Goal: Task Accomplishment & Management: Manage account settings

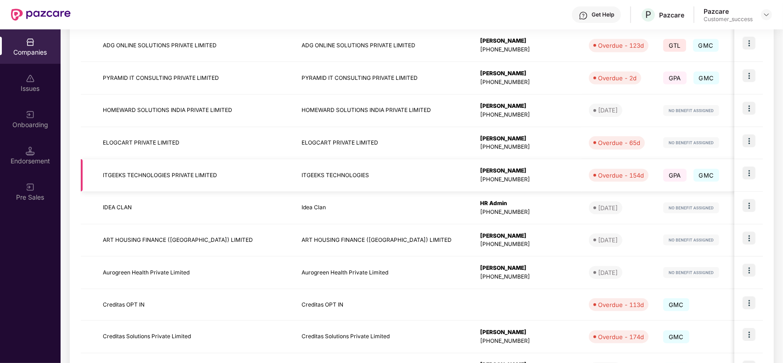
click at [335, 175] on td "ITGEEKS TECHNOLOGIES" at bounding box center [383, 175] width 178 height 33
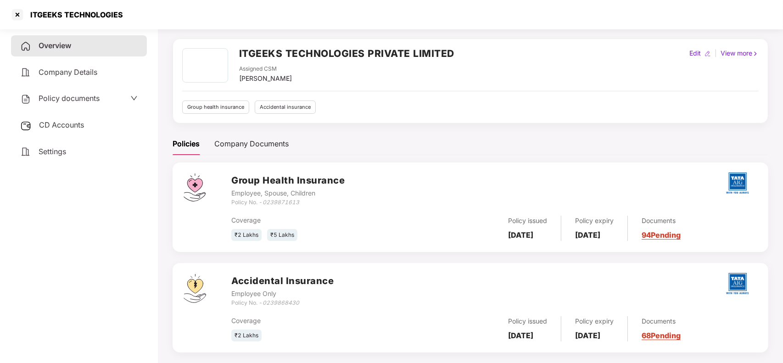
scroll to position [40, 0]
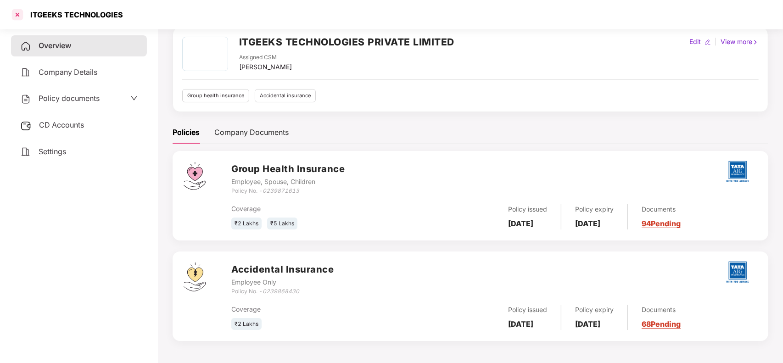
click at [17, 17] on div at bounding box center [17, 14] width 15 height 15
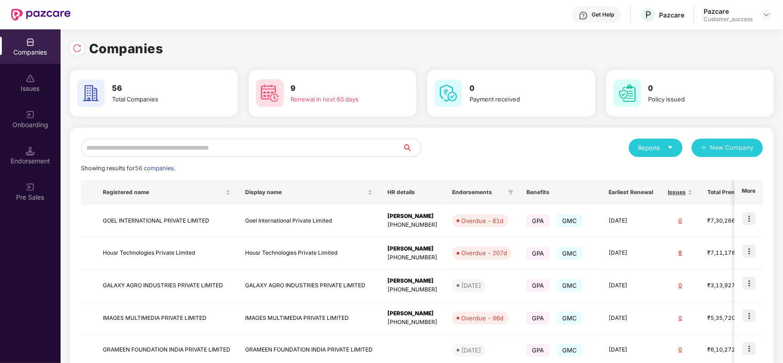
scroll to position [0, 0]
click at [200, 152] on input "text" at bounding box center [242, 148] width 322 height 18
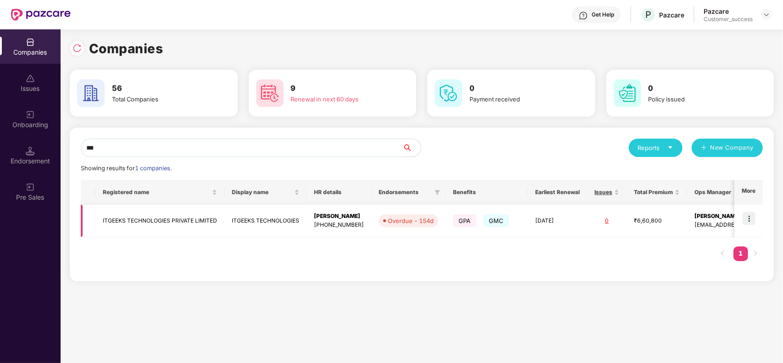
type input "***"
click at [747, 221] on img at bounding box center [748, 218] width 13 height 13
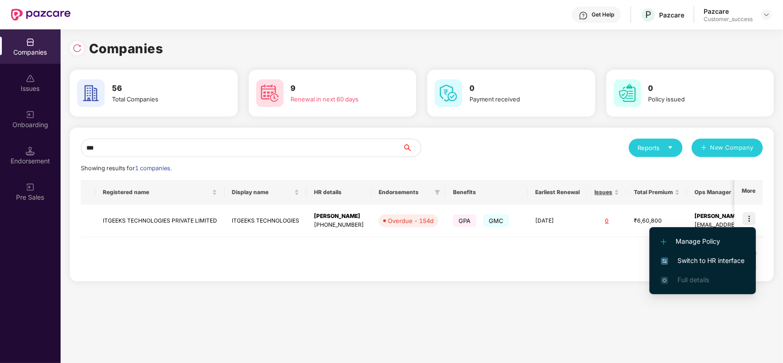
click at [689, 258] on span "Switch to HR interface" at bounding box center [702, 261] width 83 height 10
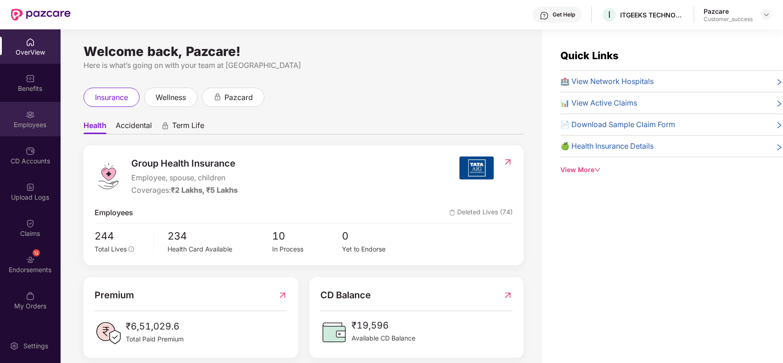
click at [30, 121] on div "Employees" at bounding box center [30, 124] width 61 height 9
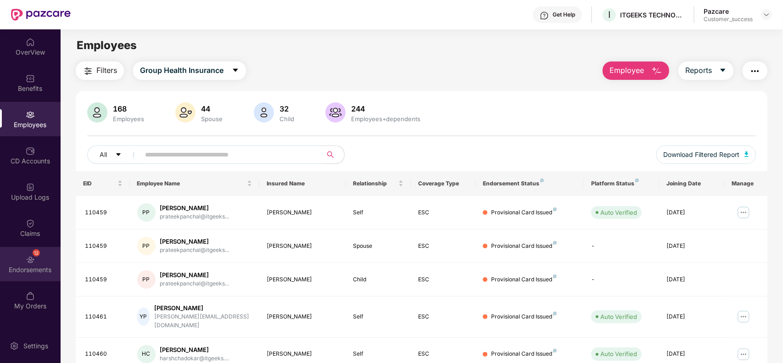
click at [27, 262] on img at bounding box center [30, 259] width 9 height 9
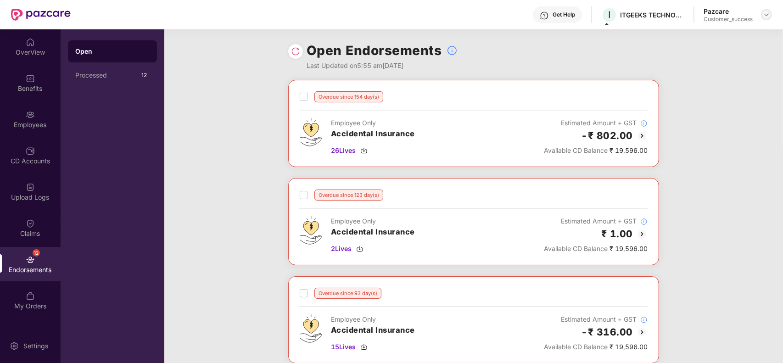
click at [768, 15] on img at bounding box center [765, 14] width 7 height 7
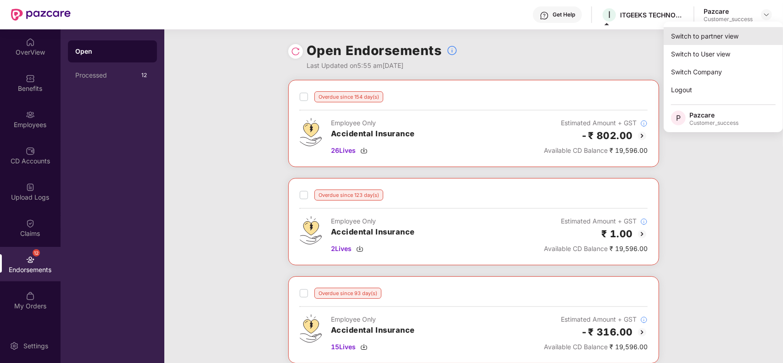
click at [705, 43] on div "Switch to partner view" at bounding box center [722, 36] width 119 height 18
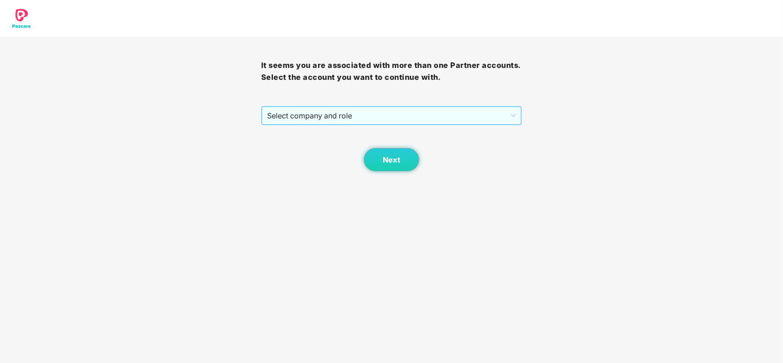
click at [404, 114] on span "Select company and role" at bounding box center [391, 115] width 249 height 17
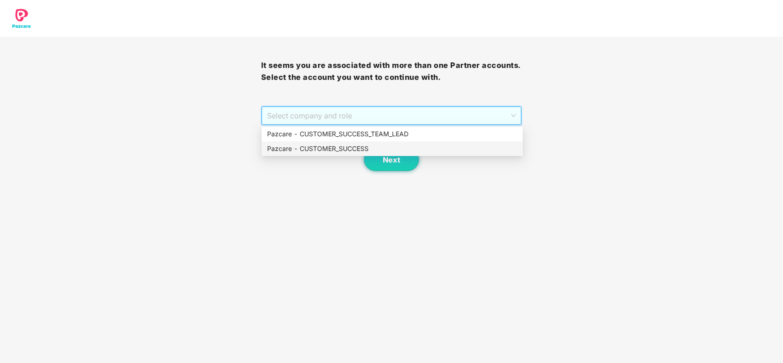
click at [337, 143] on div "Pazcare - CUSTOMER_SUCCESS" at bounding box center [391, 148] width 261 height 15
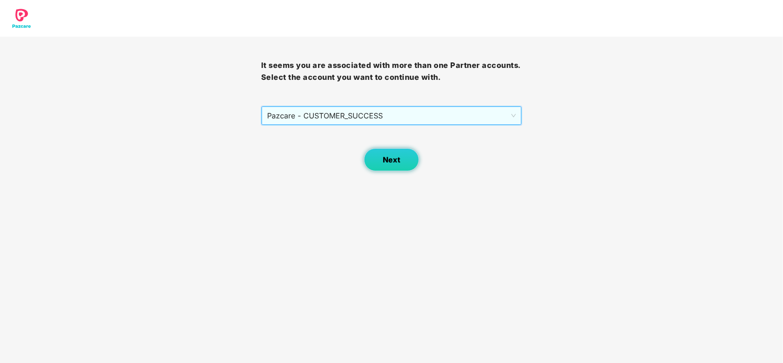
click at [379, 161] on button "Next" at bounding box center [391, 159] width 55 height 23
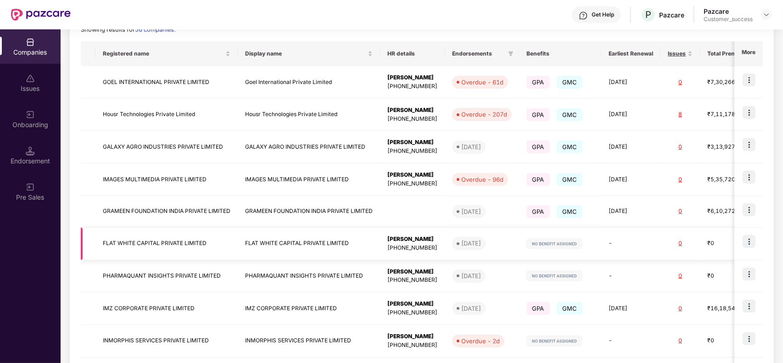
scroll to position [217, 0]
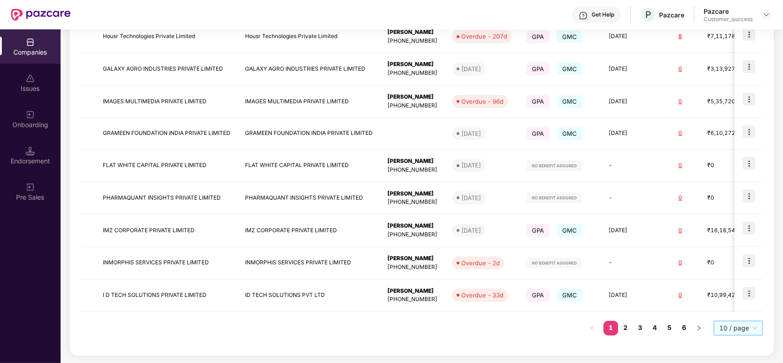
click at [731, 325] on span "10 / page" at bounding box center [738, 328] width 38 height 14
click at [730, 306] on div "100 / page" at bounding box center [737, 312] width 49 height 15
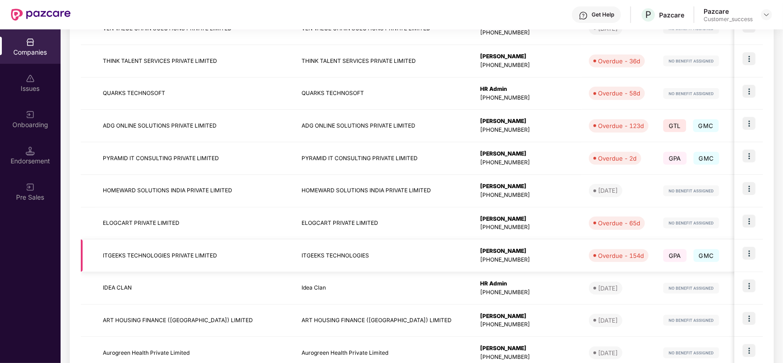
scroll to position [711, 0]
drag, startPoint x: 278, startPoint y: 258, endPoint x: 257, endPoint y: 252, distance: 21.4
click at [294, 252] on td "ITGEEKS TECHNOLOGIES" at bounding box center [383, 255] width 178 height 33
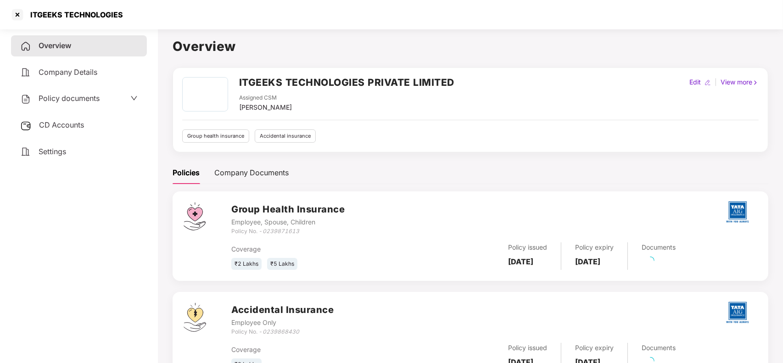
scroll to position [40, 0]
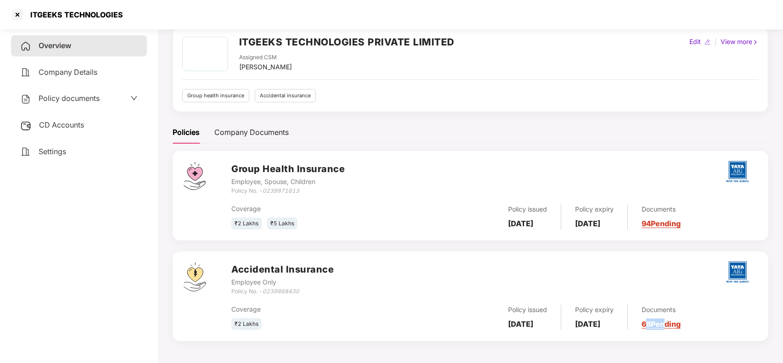
drag, startPoint x: 664, startPoint y: 322, endPoint x: 677, endPoint y: 318, distance: 13.6
click at [677, 318] on div "Documents 68 Pending" at bounding box center [654, 317] width 53 height 25
click at [675, 320] on link "68 Pending" at bounding box center [660, 323] width 39 height 9
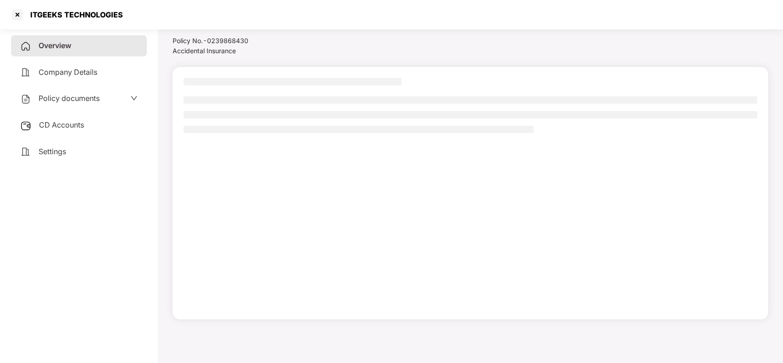
scroll to position [25, 0]
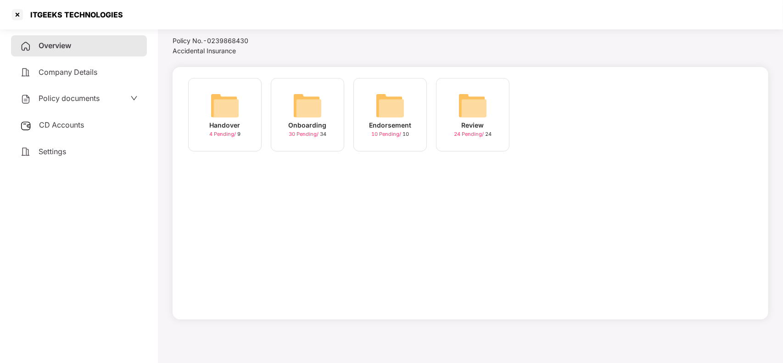
click at [308, 117] on img at bounding box center [307, 105] width 29 height 29
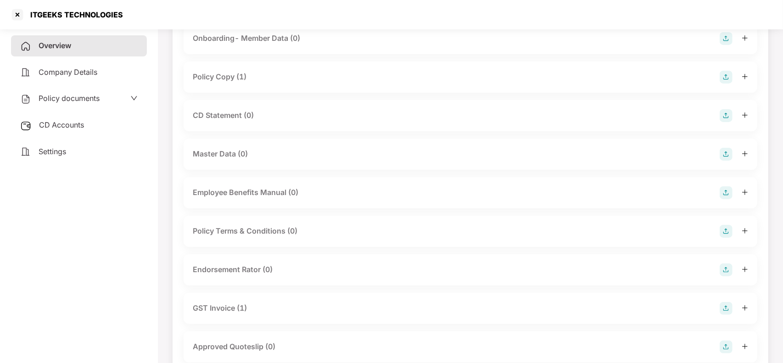
scroll to position [74, 0]
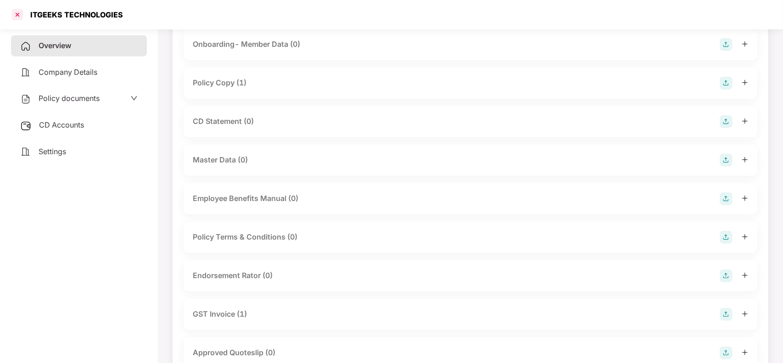
click at [11, 17] on div at bounding box center [17, 14] width 15 height 15
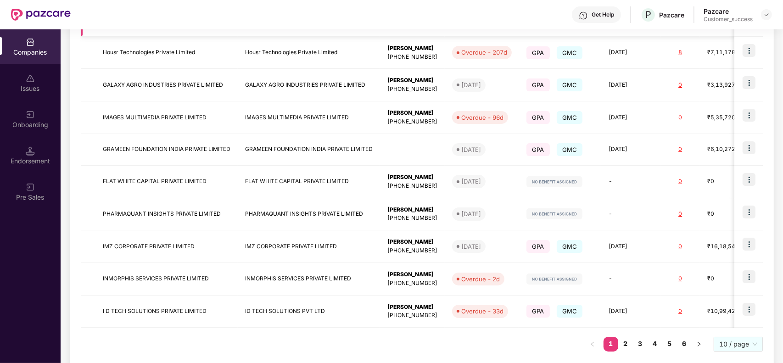
scroll to position [217, 0]
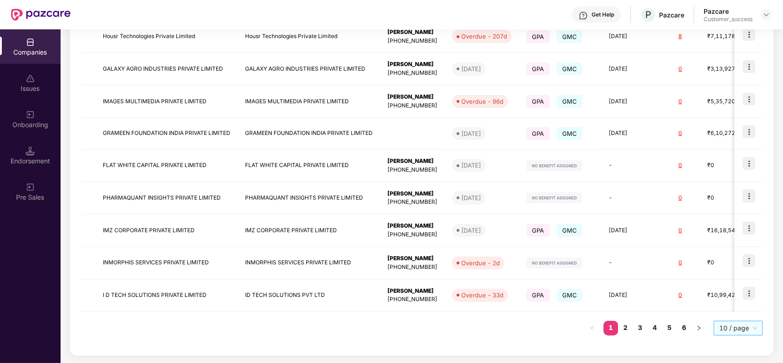
click at [732, 329] on span "10 / page" at bounding box center [738, 328] width 38 height 14
click at [734, 315] on div "100 / page" at bounding box center [738, 312] width 38 height 10
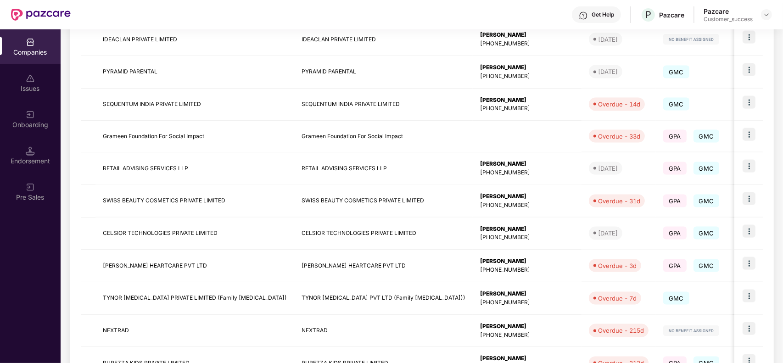
scroll to position [1372, 0]
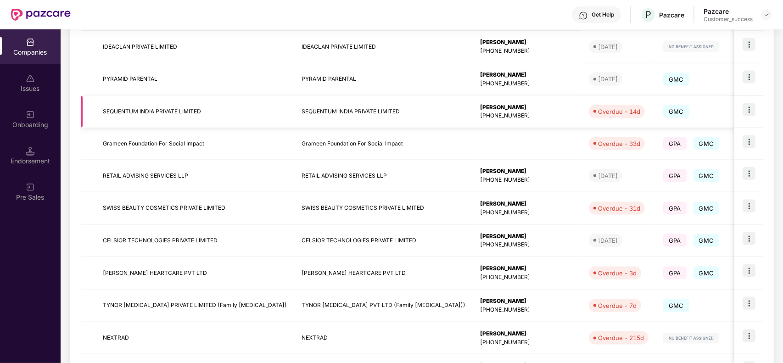
click at [143, 115] on td "SEQUENTUM INDIA PRIVATE LIMITED" at bounding box center [194, 112] width 199 height 33
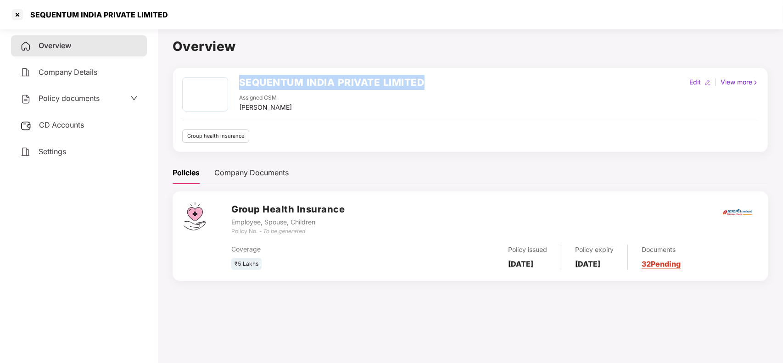
drag, startPoint x: 237, startPoint y: 82, endPoint x: 427, endPoint y: 79, distance: 189.5
click at [427, 79] on div "SEQUENTUM INDIA PRIVATE LIMITED Assigned CSM [PERSON_NAME] Edit | View more" at bounding box center [470, 94] width 576 height 35
copy h2 "SEQUENTUM INDIA PRIVATE LIMITED"
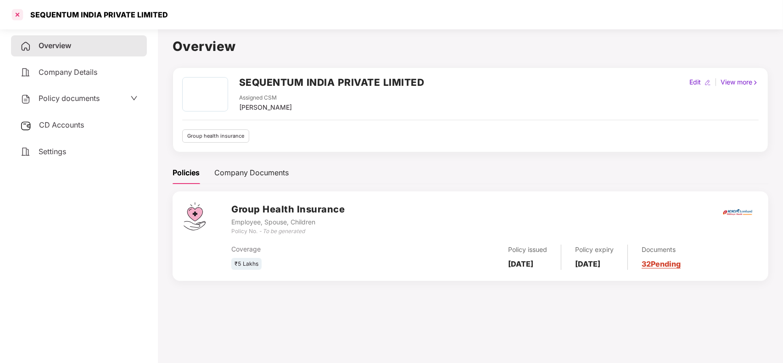
click at [17, 18] on div at bounding box center [17, 14] width 15 height 15
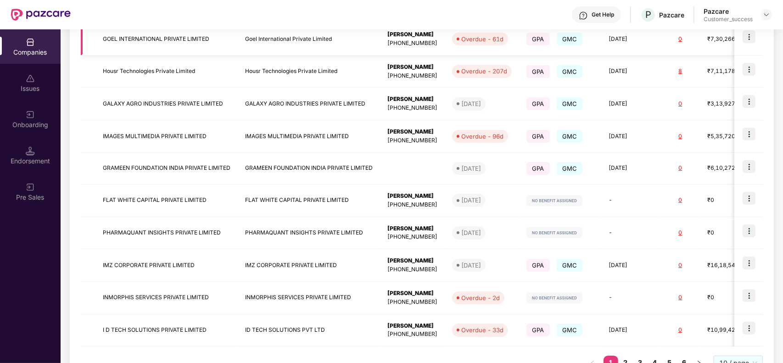
scroll to position [217, 0]
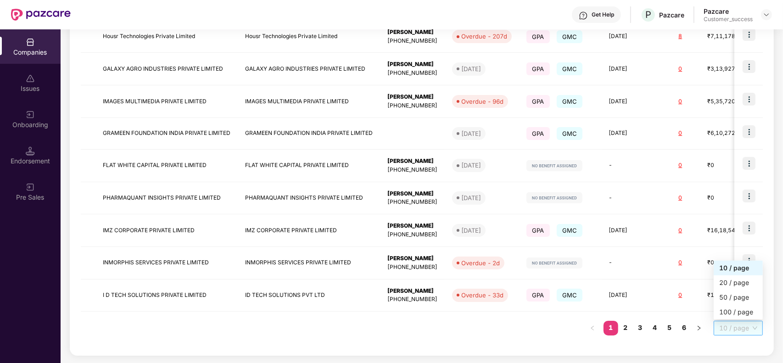
click at [737, 331] on span "10 / page" at bounding box center [738, 328] width 38 height 14
click at [736, 315] on div "100 / page" at bounding box center [738, 312] width 38 height 10
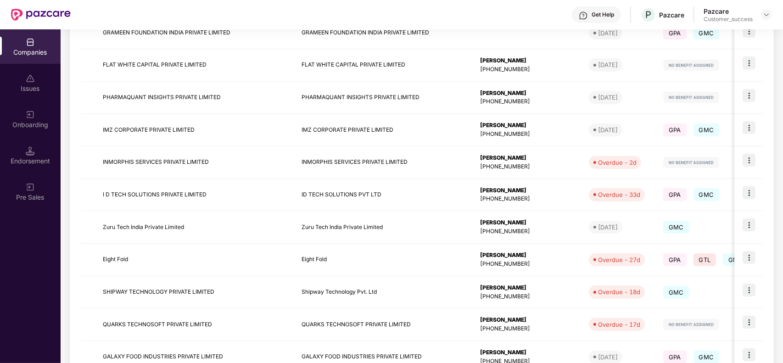
scroll to position [319, 0]
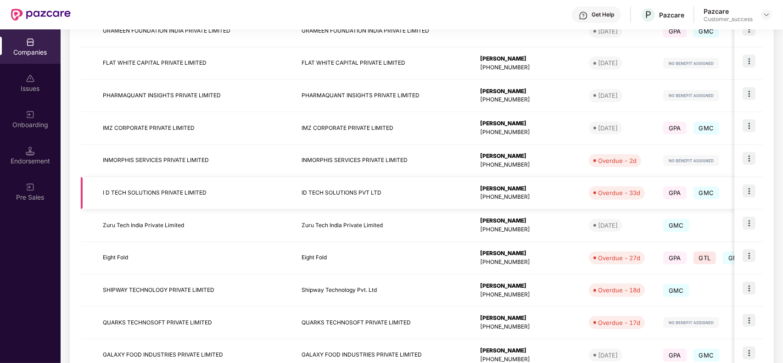
click at [749, 191] on img at bounding box center [748, 190] width 13 height 13
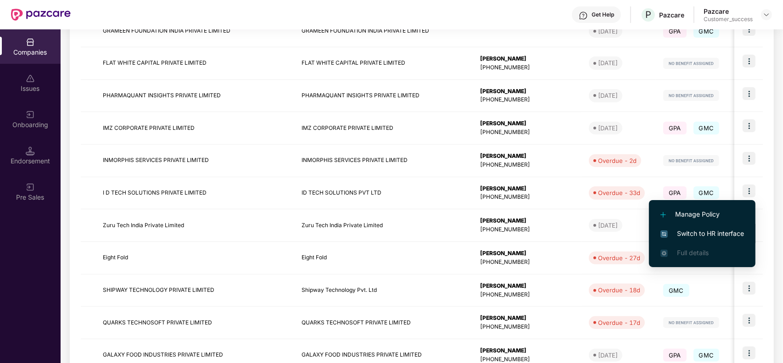
click at [693, 229] on span "Switch to HR interface" at bounding box center [701, 233] width 83 height 10
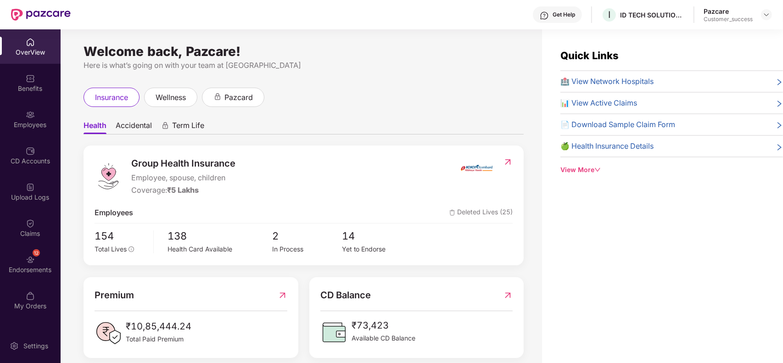
click at [26, 125] on div "Employees" at bounding box center [30, 124] width 61 height 9
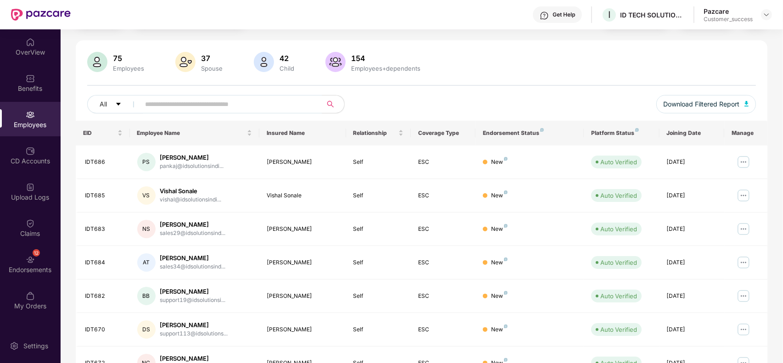
scroll to position [0, 0]
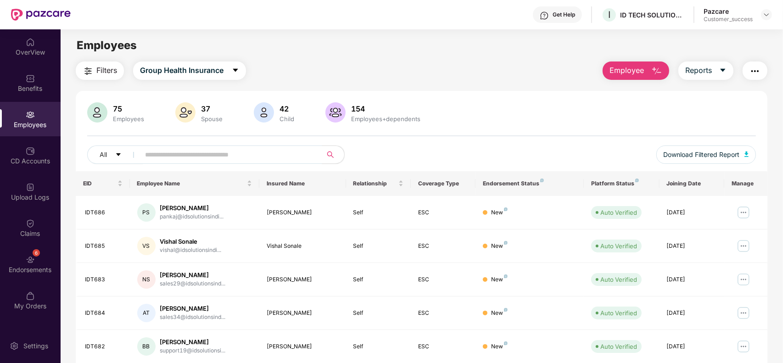
click at [86, 67] on img "button" at bounding box center [88, 71] width 11 height 11
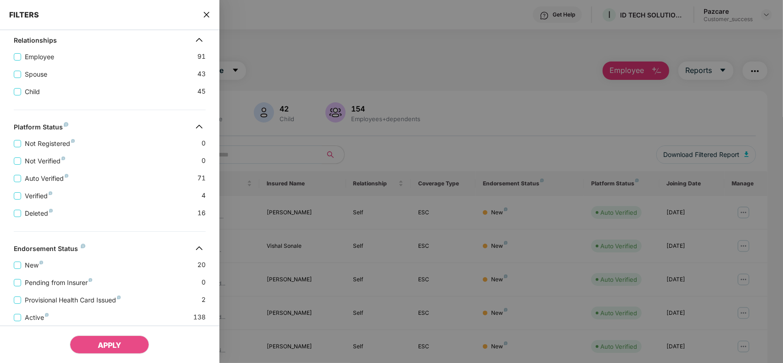
scroll to position [187, 0]
click at [28, 269] on span "New" at bounding box center [34, 264] width 26 height 10
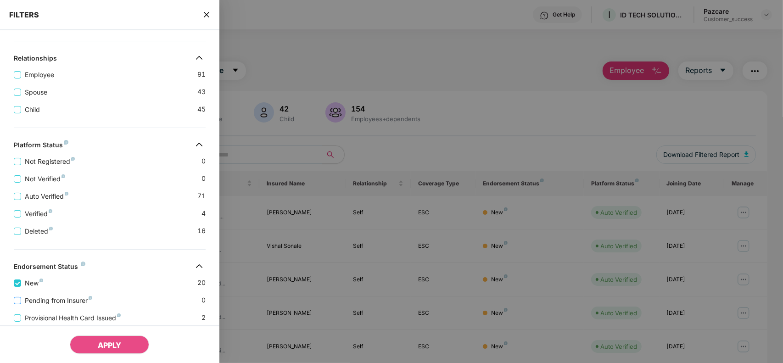
click at [36, 304] on span "Pending from Insurer" at bounding box center [58, 300] width 75 height 10
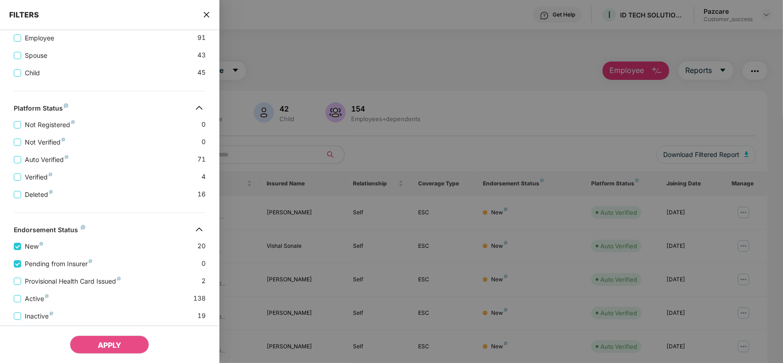
scroll to position [225, 0]
click at [54, 285] on span "Provisional Health Card Issued" at bounding box center [72, 280] width 103 height 10
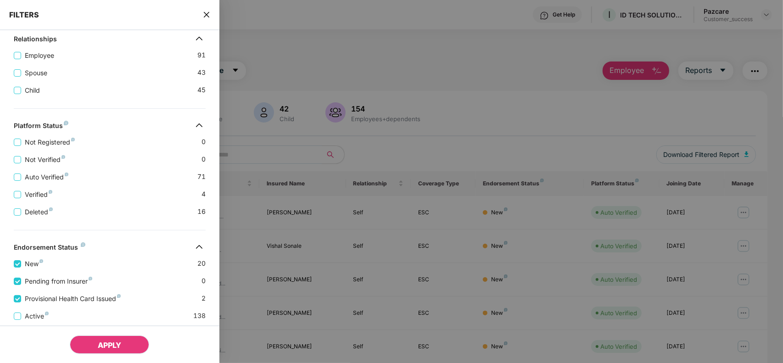
click at [100, 344] on span "APPLY" at bounding box center [109, 344] width 23 height 9
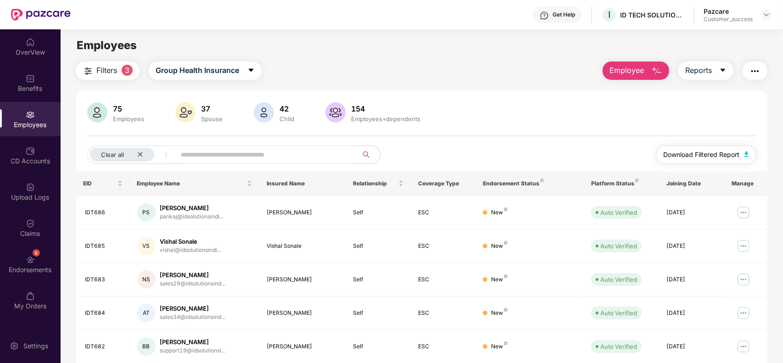
click at [700, 152] on span "Download Filtered Report" at bounding box center [701, 155] width 76 height 10
click at [246, 156] on input "text" at bounding box center [263, 155] width 165 height 14
paste input "**********"
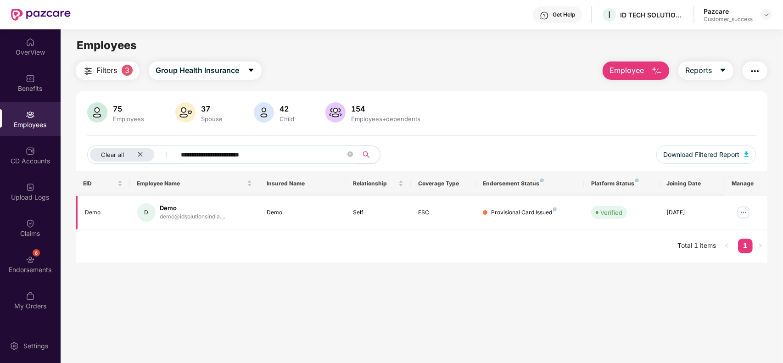
type input "**********"
click at [739, 210] on img at bounding box center [743, 212] width 15 height 15
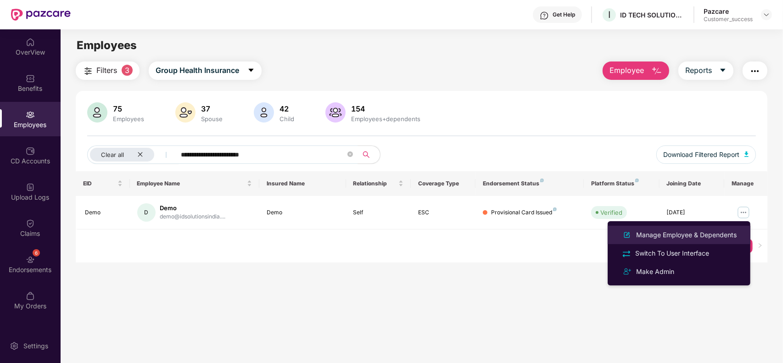
click at [663, 233] on div "Manage Employee & Dependents" at bounding box center [686, 235] width 104 height 10
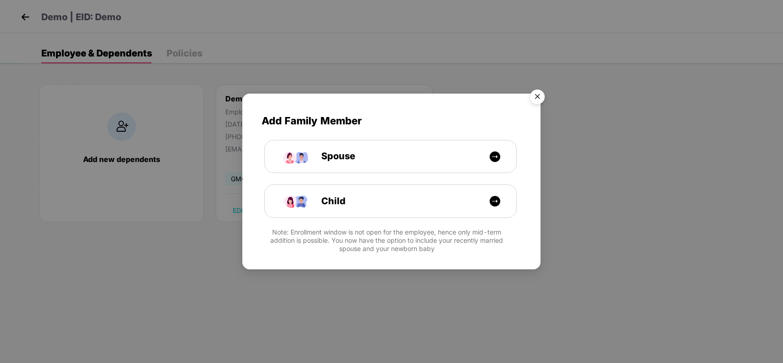
click at [542, 87] on img "Close" at bounding box center [537, 98] width 26 height 26
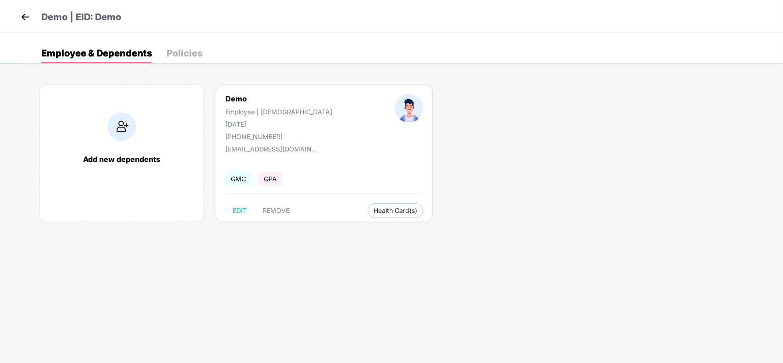
click at [266, 202] on div "Demo Employee | [DEMOGRAPHIC_DATA] [DATE] [PHONE_NUMBER] [EMAIL_ADDRESS][DOMAIN…" at bounding box center [324, 153] width 217 height 138
click at [267, 209] on span "REMOVE" at bounding box center [275, 210] width 27 height 7
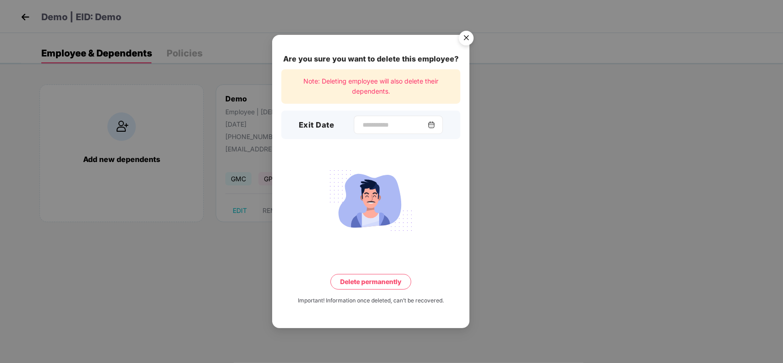
click at [378, 116] on div at bounding box center [398, 125] width 89 height 18
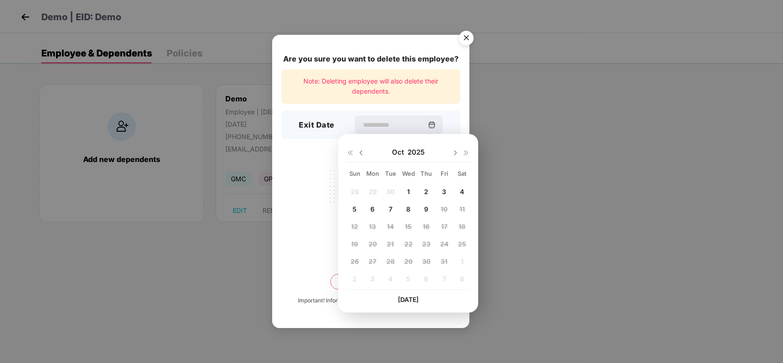
click at [404, 187] on div "1" at bounding box center [408, 191] width 14 height 14
type input "**********"
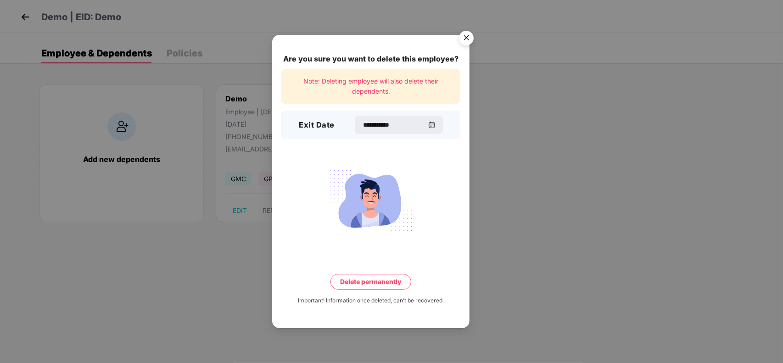
click at [392, 270] on div "**********" at bounding box center [370, 181] width 197 height 293
click at [382, 281] on button "Delete permanently" at bounding box center [370, 282] width 81 height 16
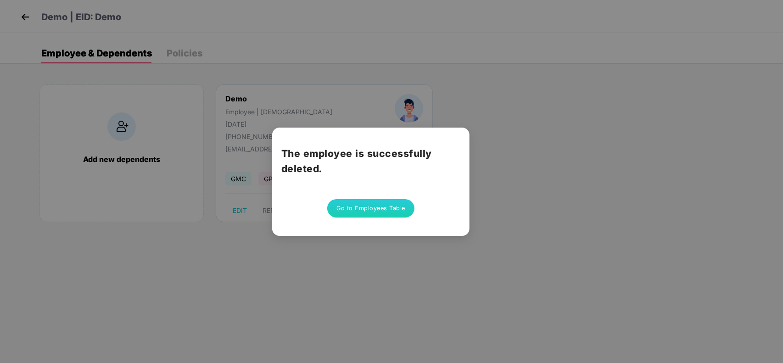
click at [375, 210] on button "Go to Employees Table" at bounding box center [370, 208] width 87 height 18
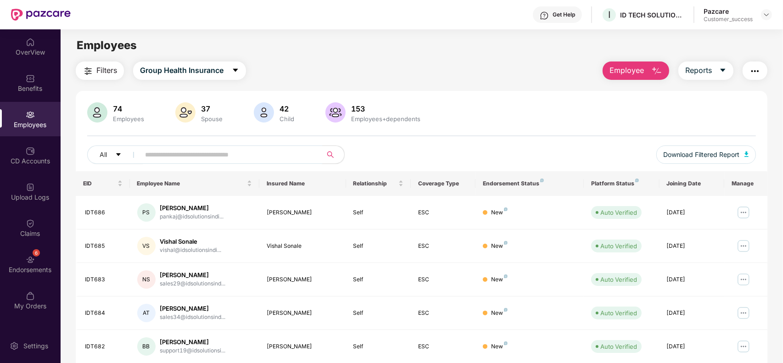
click at [186, 153] on input "text" at bounding box center [227, 155] width 165 height 14
paste input "******"
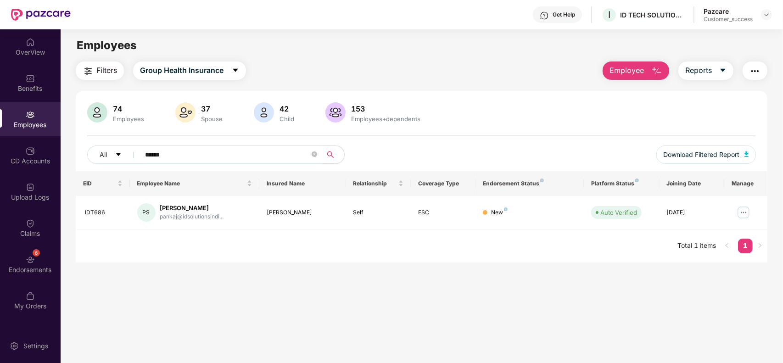
paste input "text"
type input "******"
click at [30, 260] on img at bounding box center [30, 259] width 9 height 9
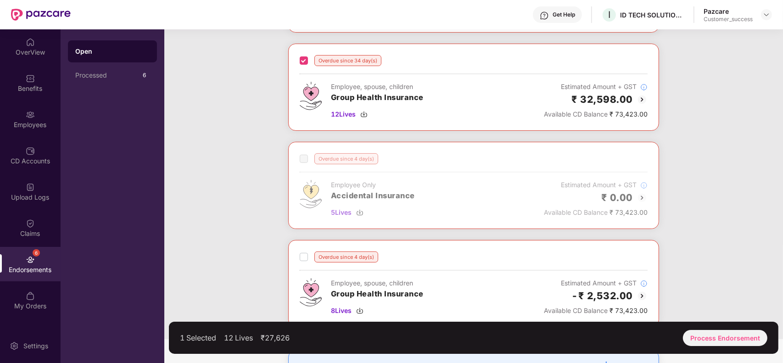
scroll to position [205, 0]
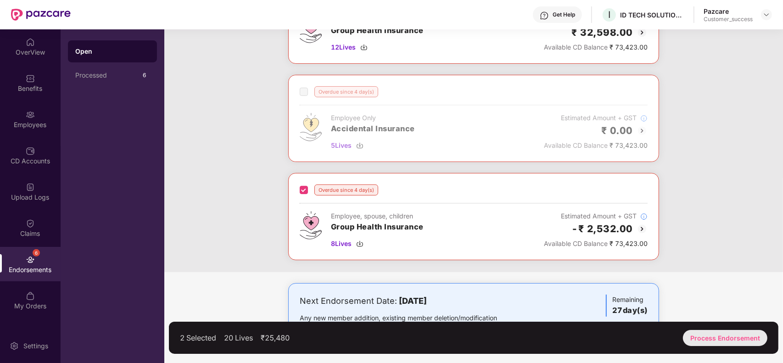
click at [696, 337] on div "Process Endorsement" at bounding box center [725, 338] width 84 height 16
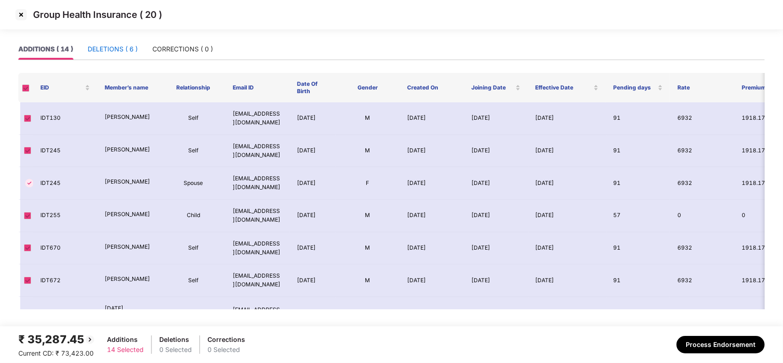
click at [122, 44] on div "DELETIONS ( 6 )" at bounding box center [113, 49] width 50 height 10
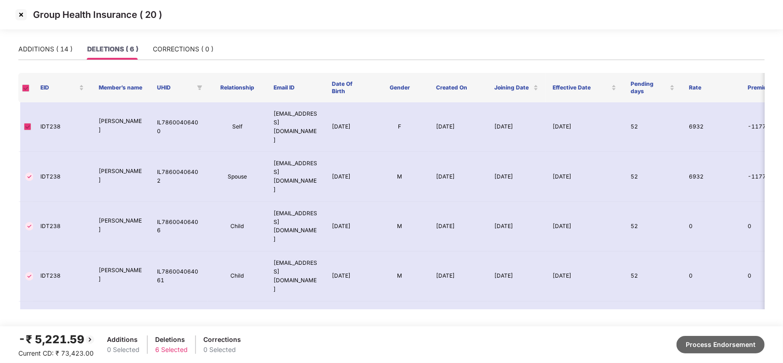
click at [703, 344] on button "Process Endorsement" at bounding box center [720, 344] width 88 height 17
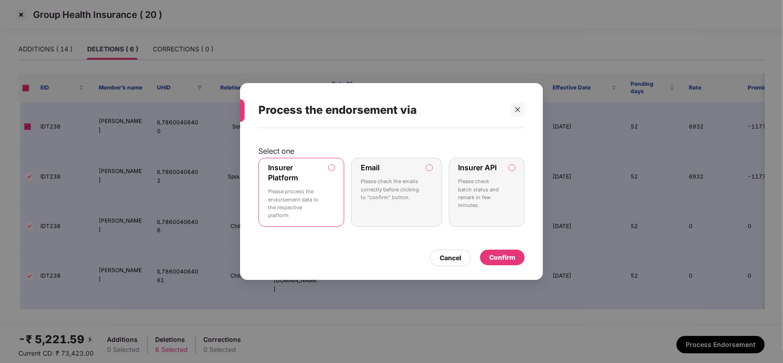
click at [425, 169] on label "Email Please check the emails correctly before clicking to “confirm” button." at bounding box center [396, 192] width 91 height 69
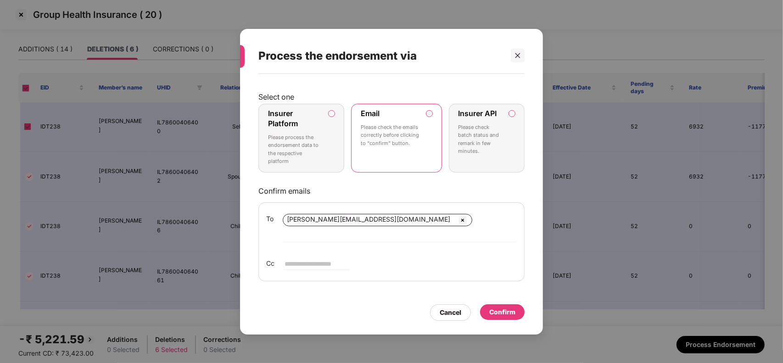
click at [517, 308] on div "Confirm" at bounding box center [502, 312] width 44 height 16
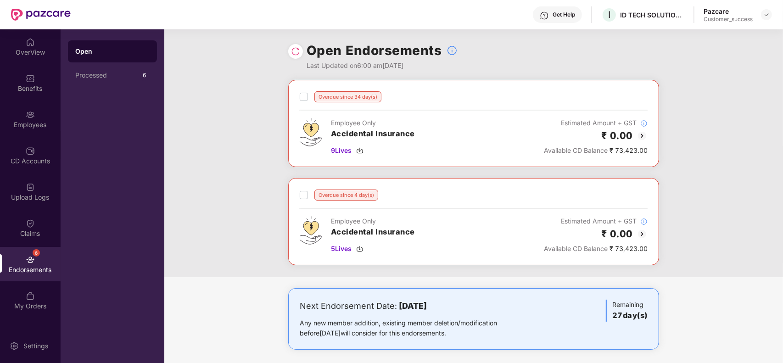
click at [304, 101] on label at bounding box center [304, 96] width 8 height 11
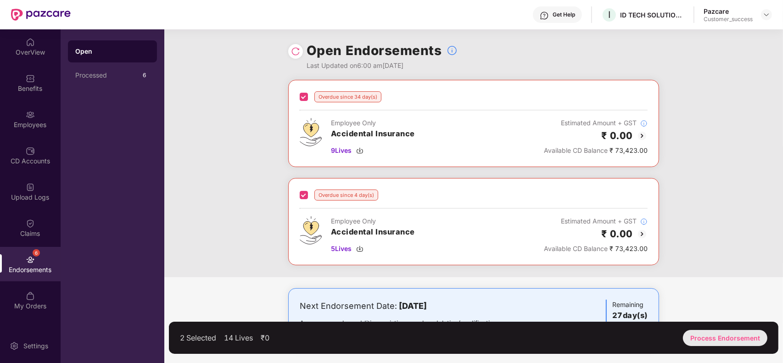
click at [710, 341] on div "Process Endorsement" at bounding box center [725, 338] width 84 height 16
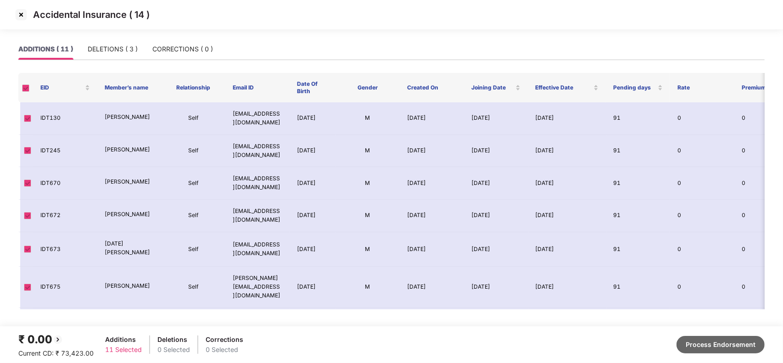
click at [695, 343] on button "Process Endorsement" at bounding box center [720, 344] width 88 height 17
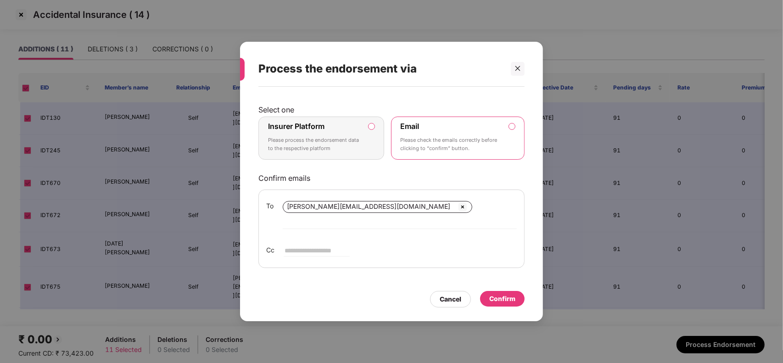
click at [500, 294] on div "Confirm" at bounding box center [502, 299] width 26 height 10
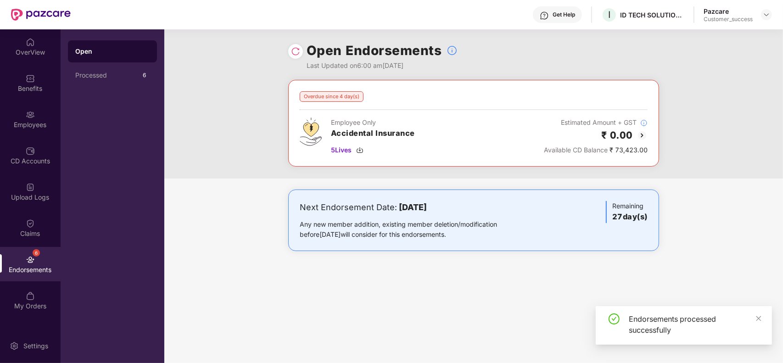
click at [639, 135] on img at bounding box center [641, 135] width 11 height 11
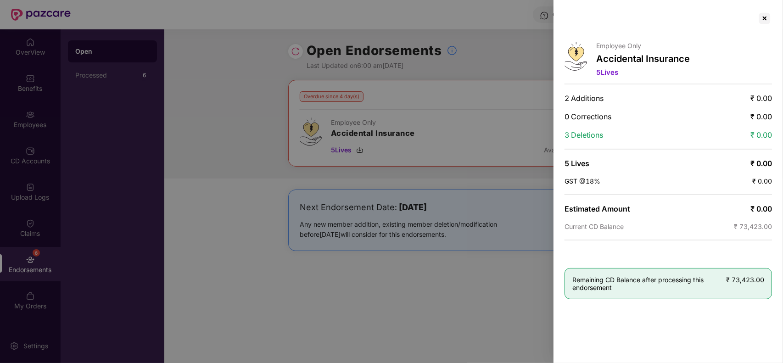
click at [202, 56] on div at bounding box center [391, 181] width 783 height 363
click at [297, 52] on div at bounding box center [391, 181] width 783 height 363
click at [761, 18] on div at bounding box center [764, 18] width 15 height 15
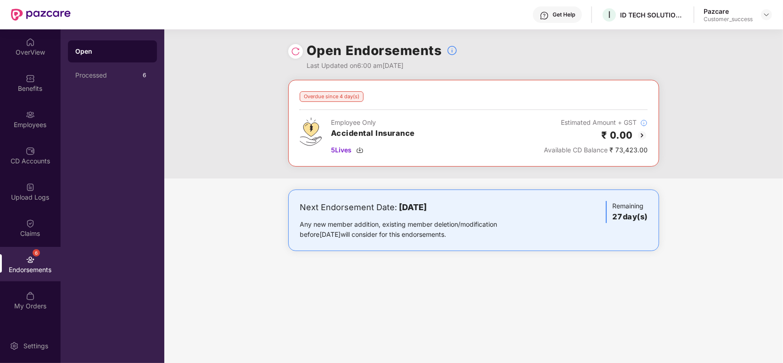
click at [291, 54] on img at bounding box center [295, 51] width 9 height 9
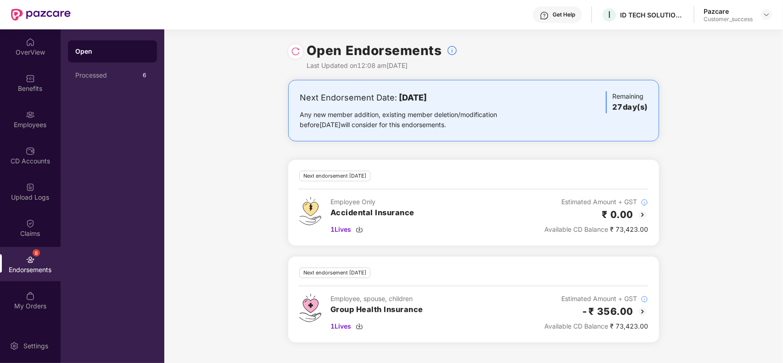
click at [640, 217] on img at bounding box center [642, 214] width 11 height 11
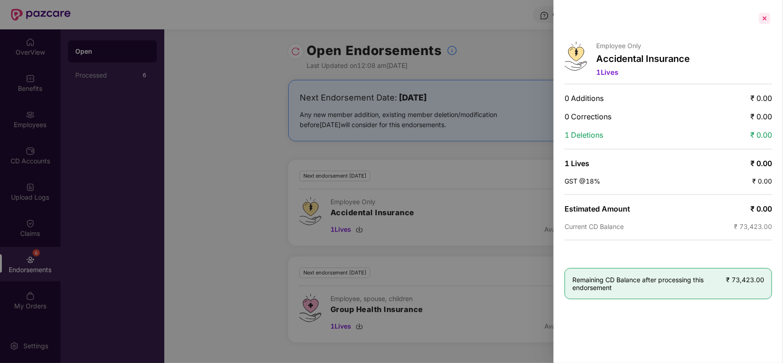
click at [764, 12] on div at bounding box center [764, 18] width 15 height 15
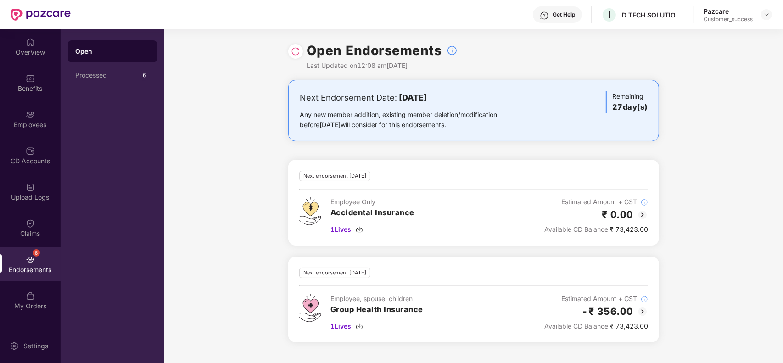
click at [644, 312] on img at bounding box center [642, 311] width 11 height 11
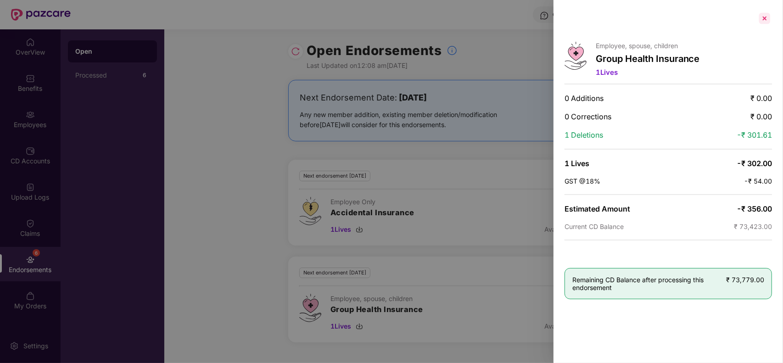
click at [765, 15] on div at bounding box center [764, 18] width 15 height 15
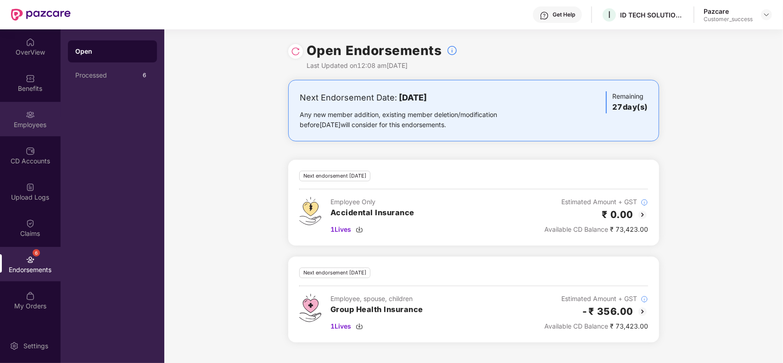
click at [37, 112] on div "Employees" at bounding box center [30, 119] width 61 height 34
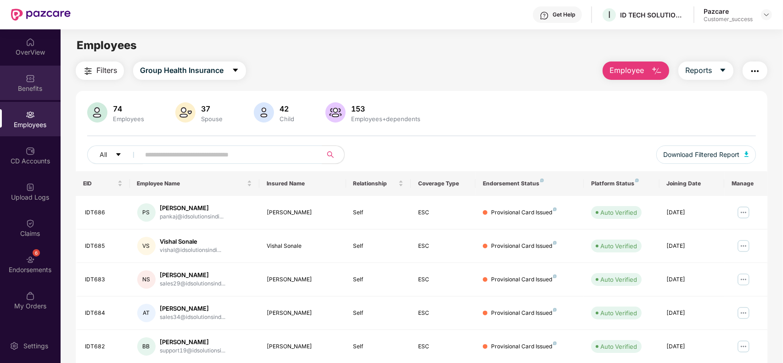
click at [29, 92] on div "Benefits" at bounding box center [30, 88] width 61 height 9
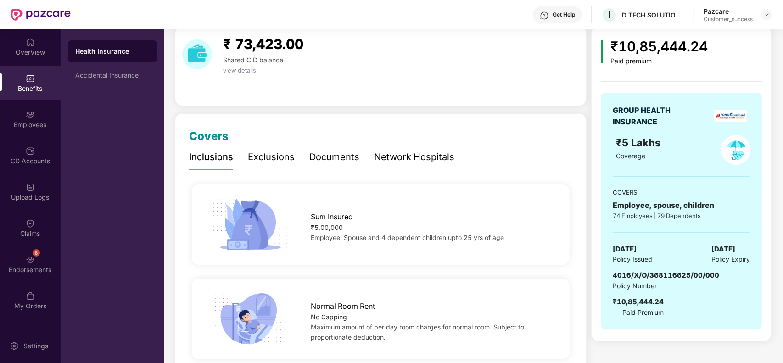
scroll to position [47, 0]
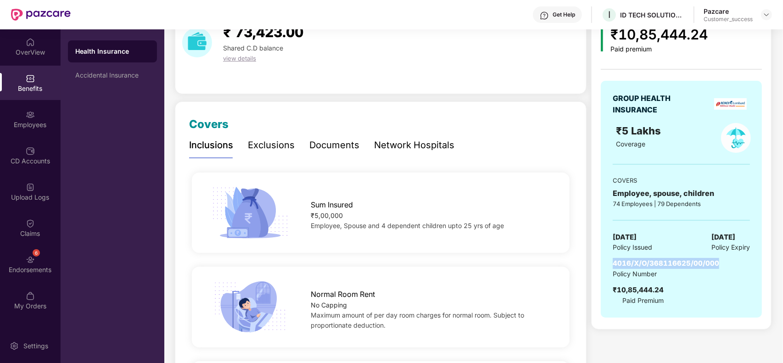
drag, startPoint x: 611, startPoint y: 260, endPoint x: 717, endPoint y: 258, distance: 106.0
click at [717, 258] on div "GROUP HEALTH INSURANCE ₹5 Lakhs Coverage COVERS Employee, spouse, children 74 E…" at bounding box center [680, 199] width 161 height 237
copy span "4016/X/O/368116625/00/000"
click at [767, 18] on div at bounding box center [766, 14] width 11 height 11
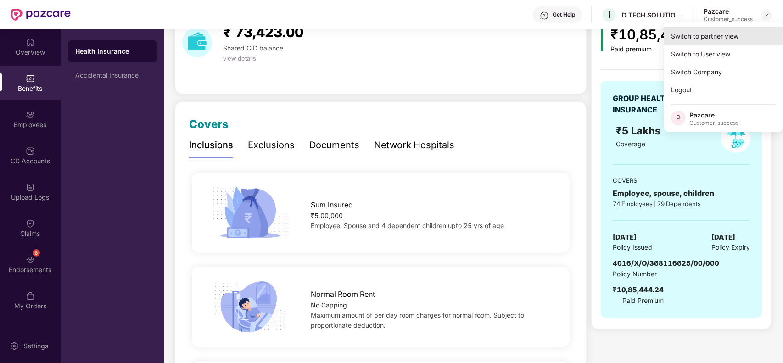
click at [730, 28] on div "Switch to partner view" at bounding box center [722, 36] width 119 height 18
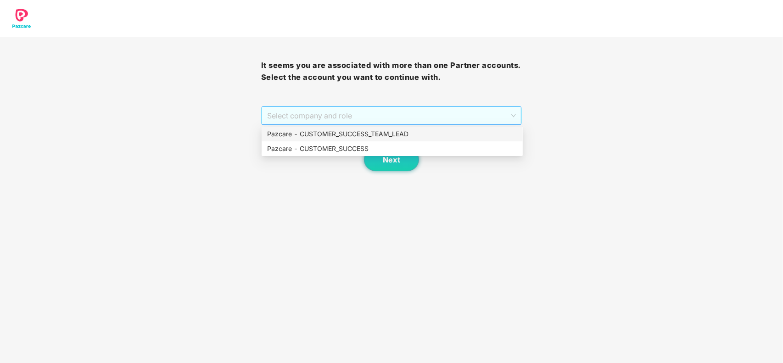
click at [423, 121] on span "Select company and role" at bounding box center [391, 115] width 249 height 17
click at [350, 150] on div "Pazcare - CUSTOMER_SUCCESS" at bounding box center [392, 149] width 250 height 10
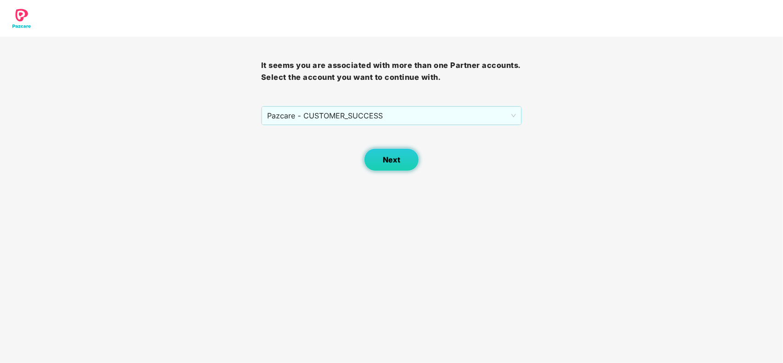
click at [369, 155] on button "Next" at bounding box center [391, 159] width 55 height 23
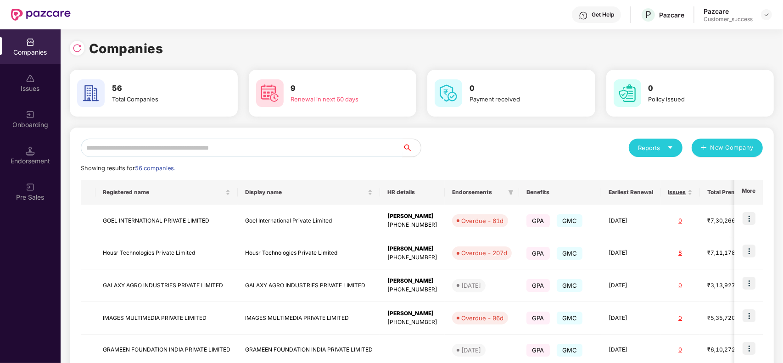
click at [228, 150] on input "text" at bounding box center [242, 148] width 322 height 18
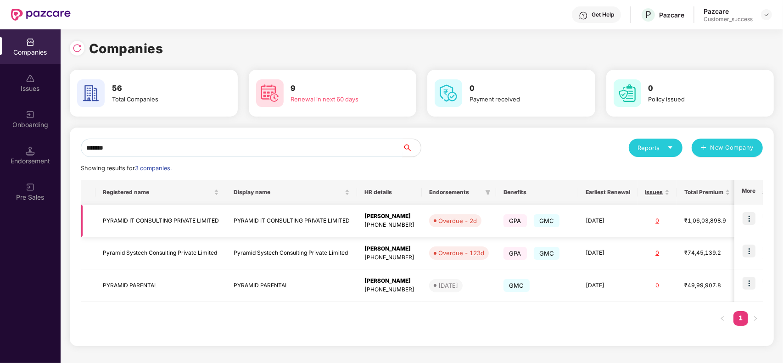
type input "*******"
click at [746, 216] on img at bounding box center [748, 218] width 13 height 13
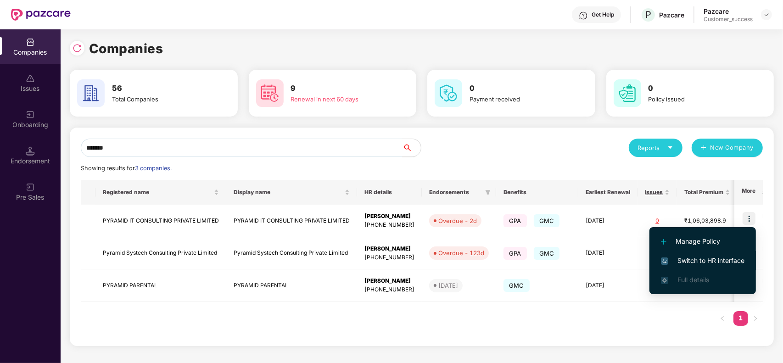
click at [700, 260] on span "Switch to HR interface" at bounding box center [702, 261] width 83 height 10
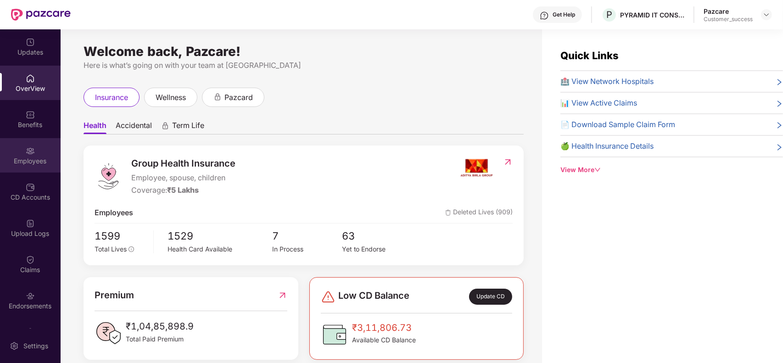
click at [40, 148] on div "Employees" at bounding box center [30, 155] width 61 height 34
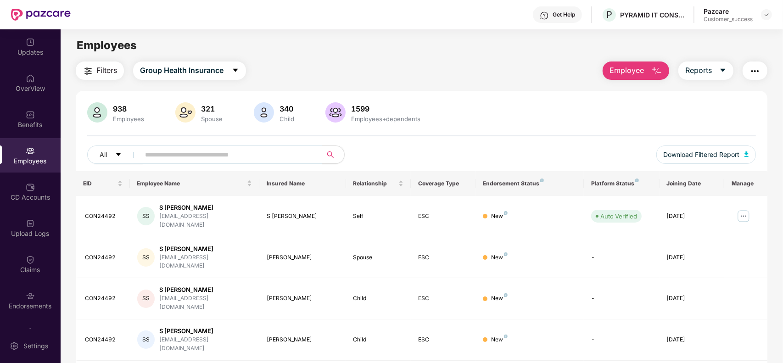
click at [78, 73] on button "Filters" at bounding box center [100, 70] width 48 height 18
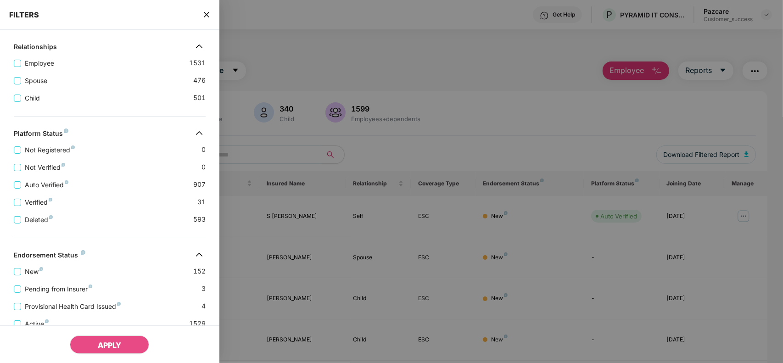
scroll to position [239, 0]
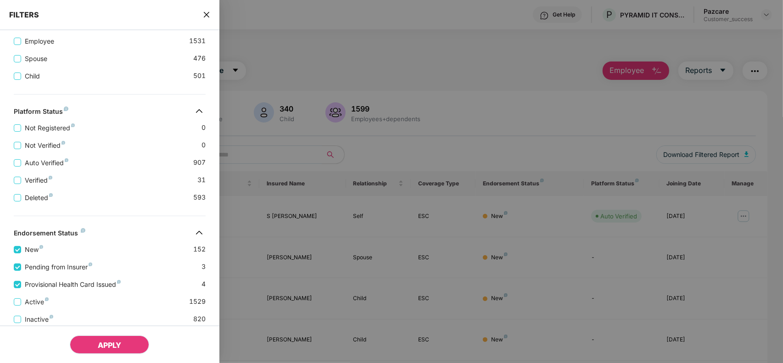
click at [92, 344] on button "APPLY" at bounding box center [109, 344] width 79 height 18
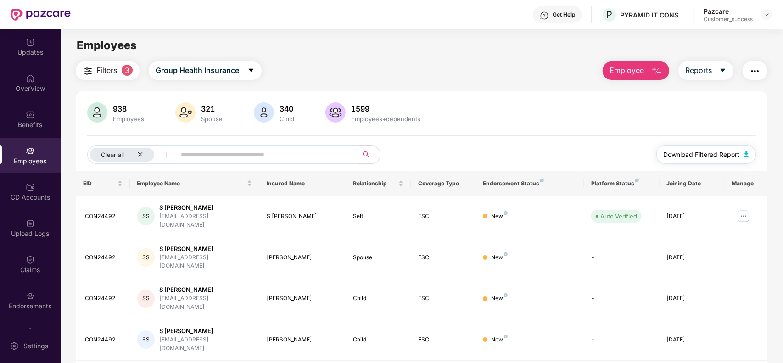
click at [691, 154] on span "Download Filtered Report" at bounding box center [701, 155] width 76 height 10
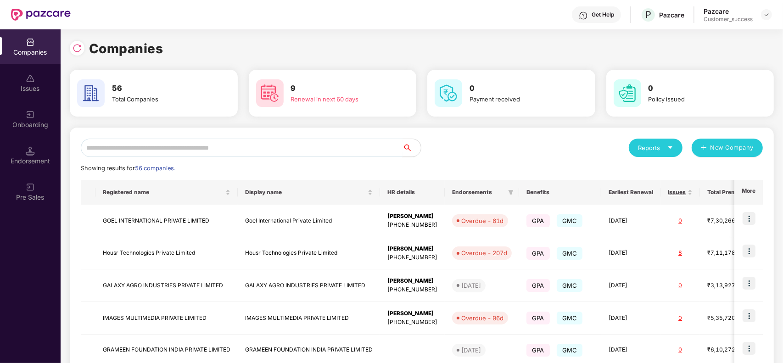
click at [165, 154] on input "text" at bounding box center [242, 148] width 322 height 18
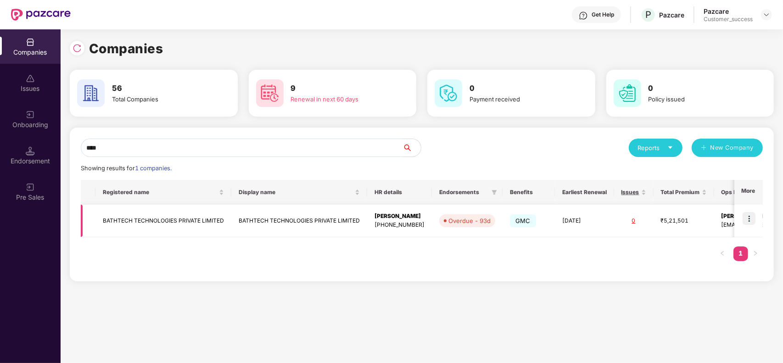
type input "****"
click at [184, 234] on td "BATHTECH TECHNOLOGIES PRIVATE LIMITED" at bounding box center [163, 221] width 136 height 33
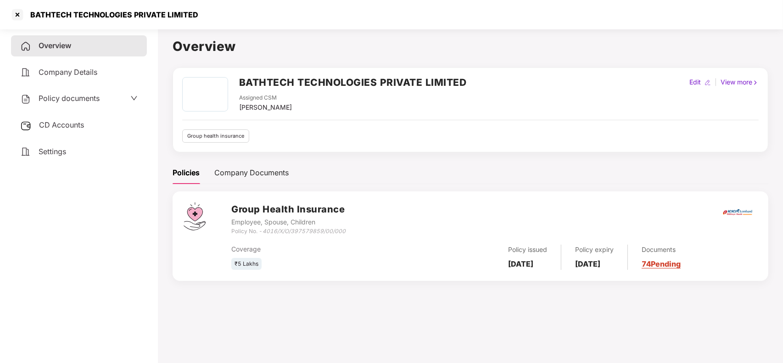
click at [44, 124] on span "CD Accounts" at bounding box center [61, 124] width 45 height 9
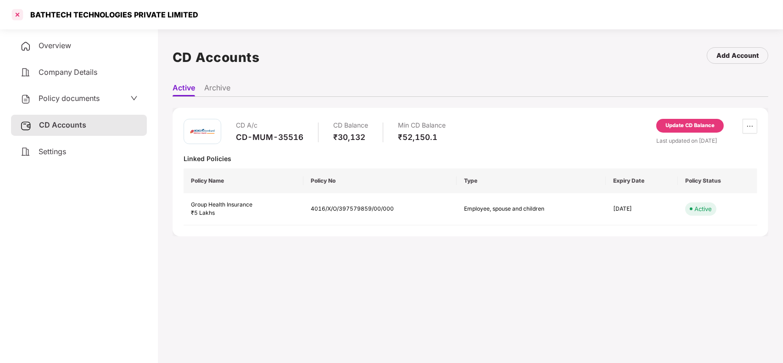
click at [18, 15] on div at bounding box center [17, 14] width 15 height 15
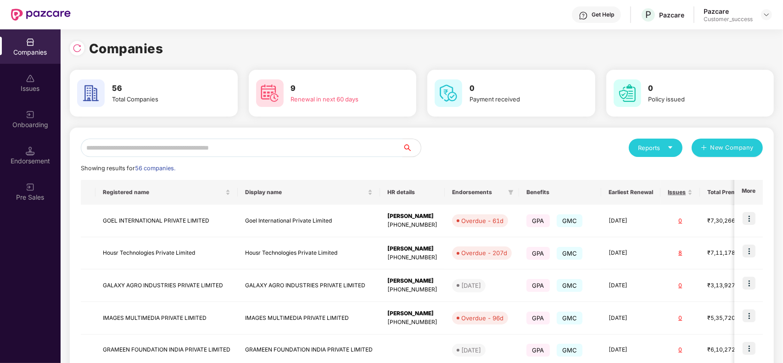
click at [198, 143] on input "text" at bounding box center [242, 148] width 322 height 18
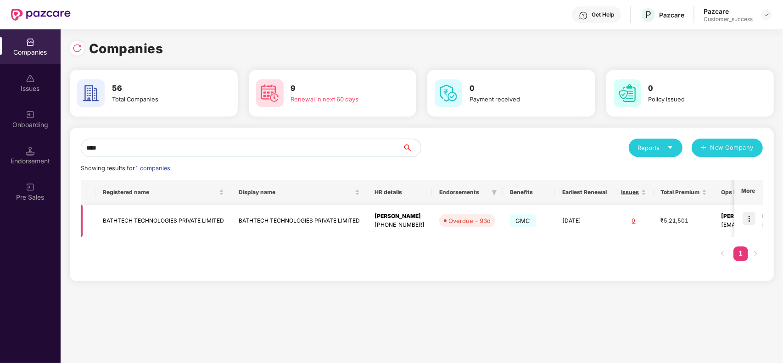
type input "****"
click at [753, 223] on img at bounding box center [748, 218] width 13 height 13
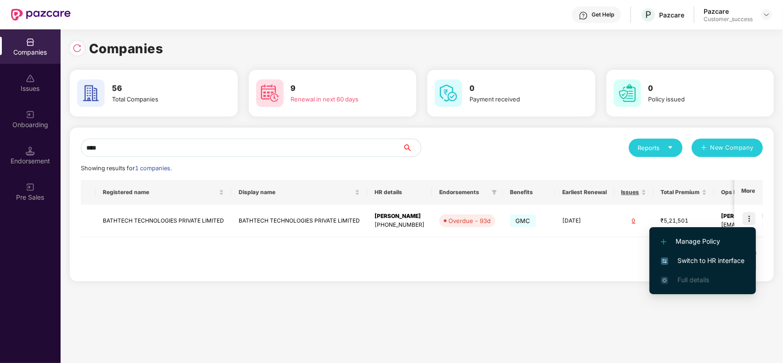
click at [719, 260] on span "Switch to HR interface" at bounding box center [702, 261] width 83 height 10
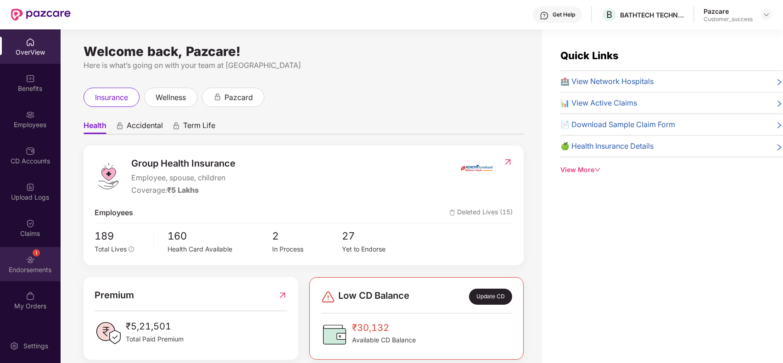
click at [33, 260] on img at bounding box center [30, 259] width 9 height 9
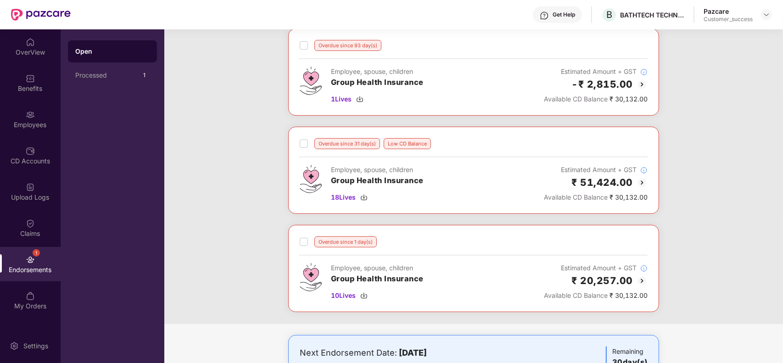
scroll to position [52, 0]
click at [639, 180] on img at bounding box center [641, 182] width 11 height 11
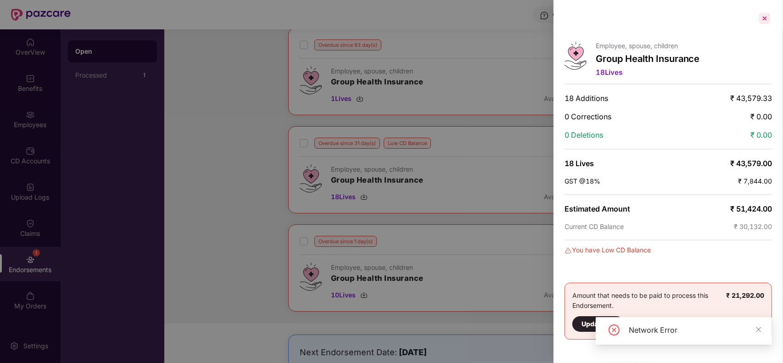
click at [762, 18] on div at bounding box center [764, 18] width 15 height 15
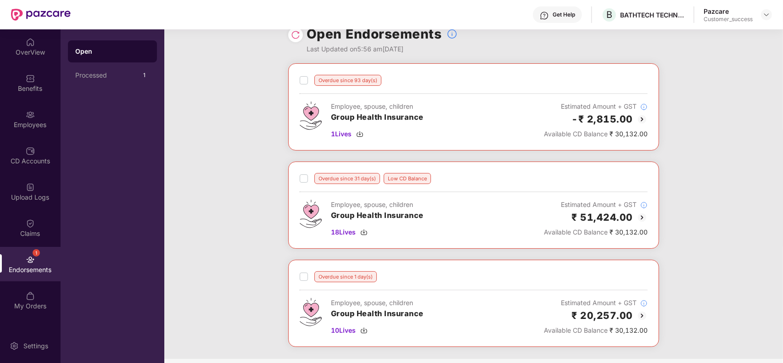
scroll to position [16, 0]
click at [38, 118] on div "Employees" at bounding box center [30, 119] width 61 height 34
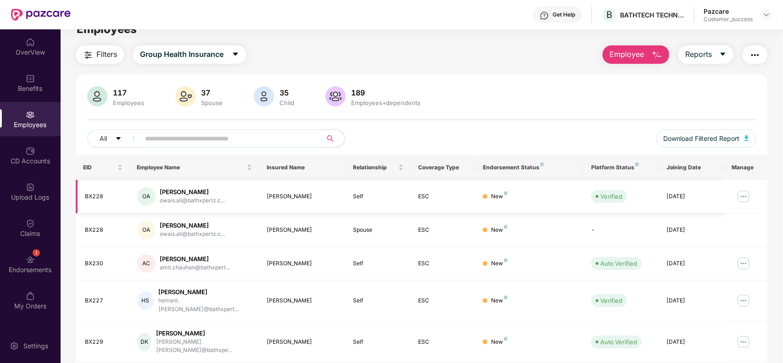
scroll to position [202, 0]
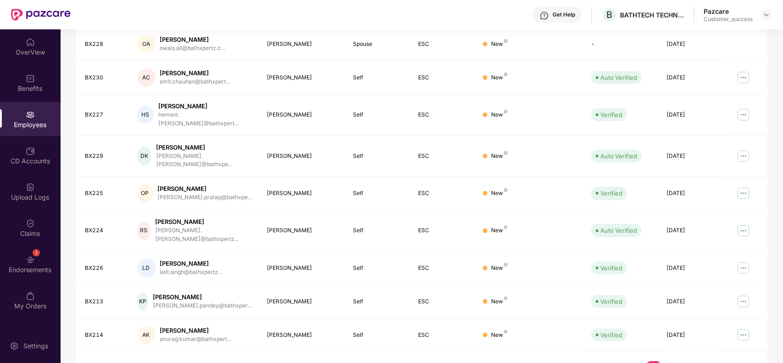
click at [685, 343] on link "3" at bounding box center [682, 368] width 15 height 14
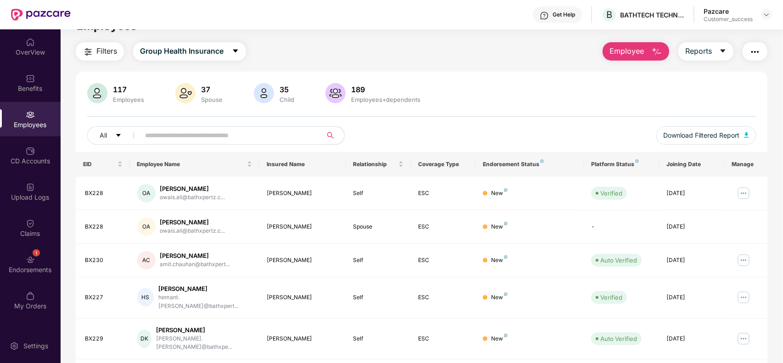
scroll to position [19, 0]
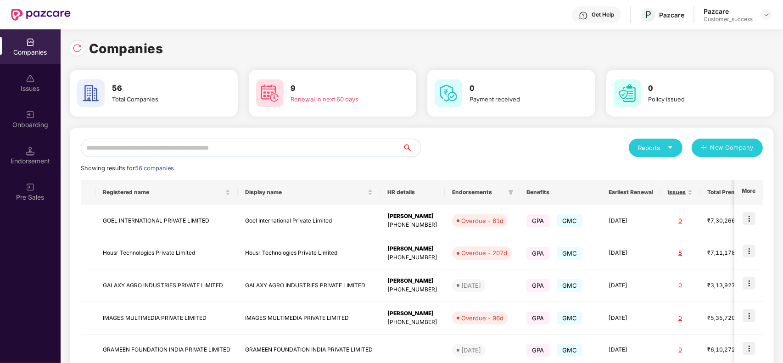
click at [180, 141] on input "text" at bounding box center [242, 148] width 322 height 18
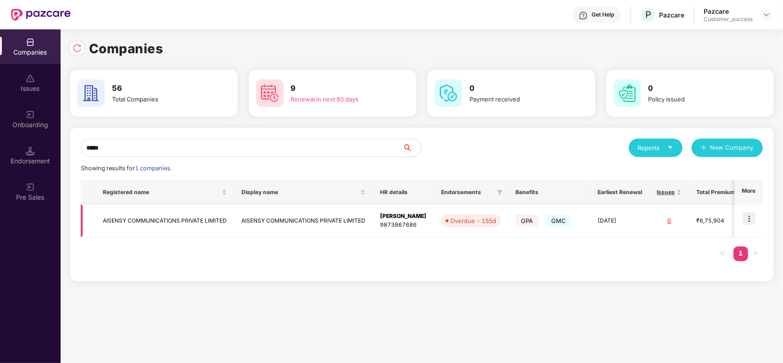
type input "*****"
click at [751, 221] on img at bounding box center [748, 218] width 13 height 13
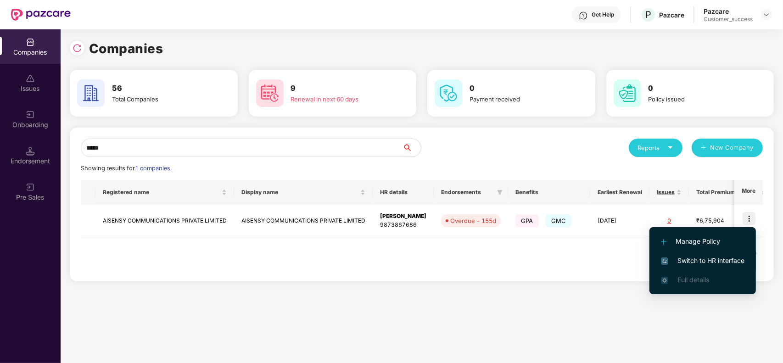
click at [716, 259] on span "Switch to HR interface" at bounding box center [702, 261] width 83 height 10
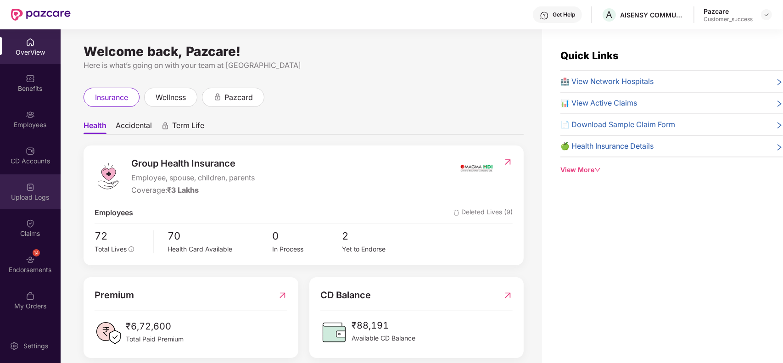
click at [26, 186] on img at bounding box center [30, 187] width 9 height 9
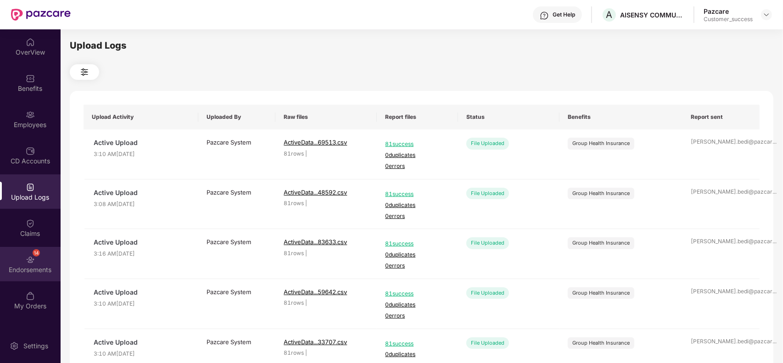
click at [23, 265] on div "Endorsements" at bounding box center [30, 269] width 61 height 9
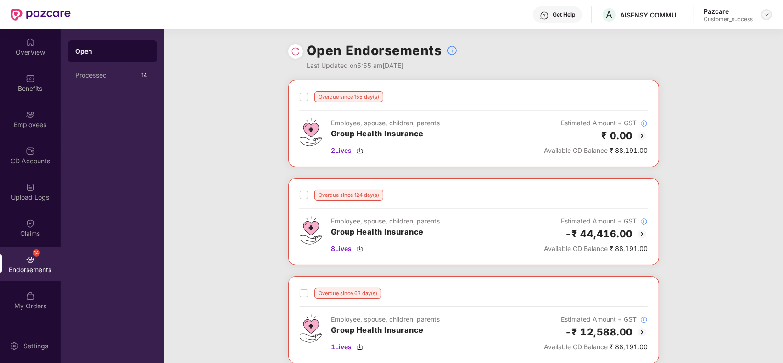
click at [762, 12] on img at bounding box center [765, 14] width 7 height 7
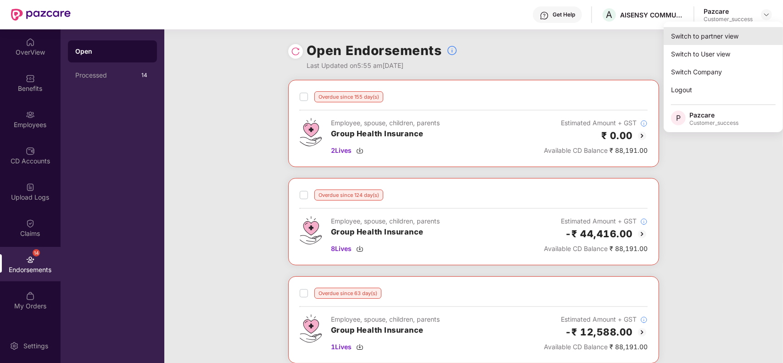
click at [712, 38] on div "Switch to partner view" at bounding box center [722, 36] width 119 height 18
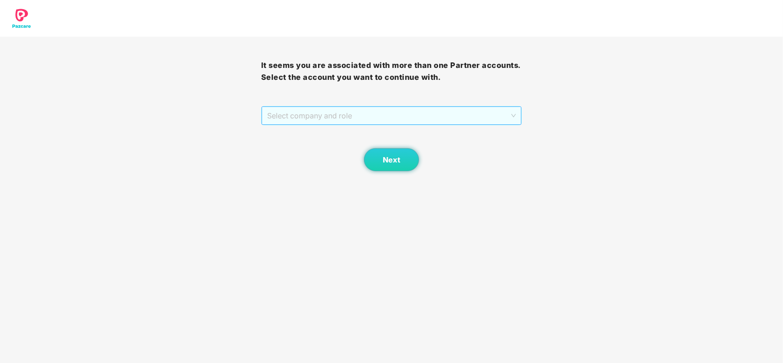
click at [399, 110] on span "Select company and role" at bounding box center [391, 115] width 249 height 17
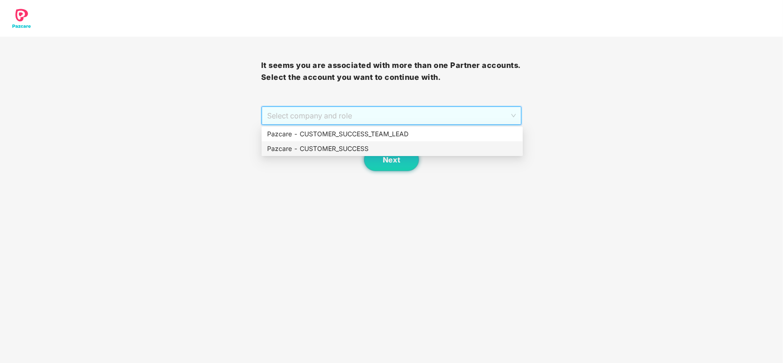
click at [328, 152] on div "Pazcare - CUSTOMER_SUCCESS" at bounding box center [392, 149] width 250 height 10
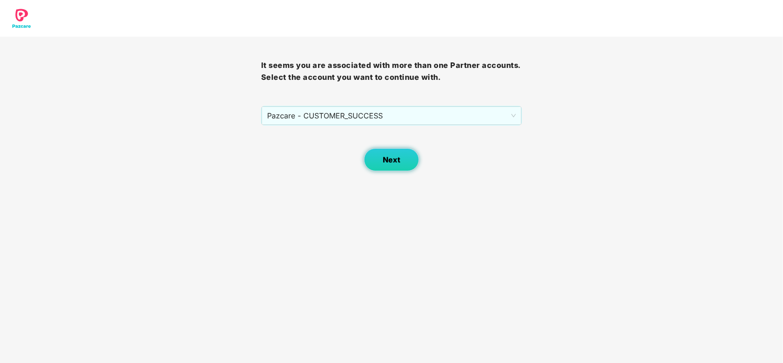
click at [372, 157] on button "Next" at bounding box center [391, 159] width 55 height 23
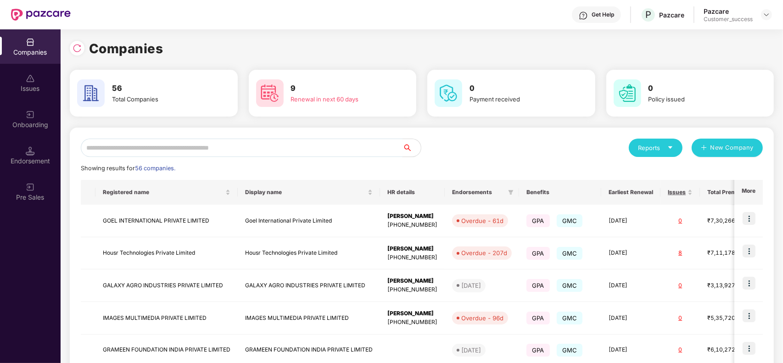
click at [278, 146] on input "text" at bounding box center [242, 148] width 322 height 18
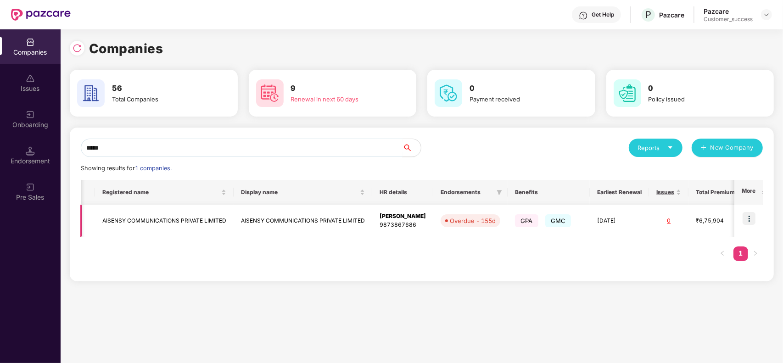
scroll to position [0, 115]
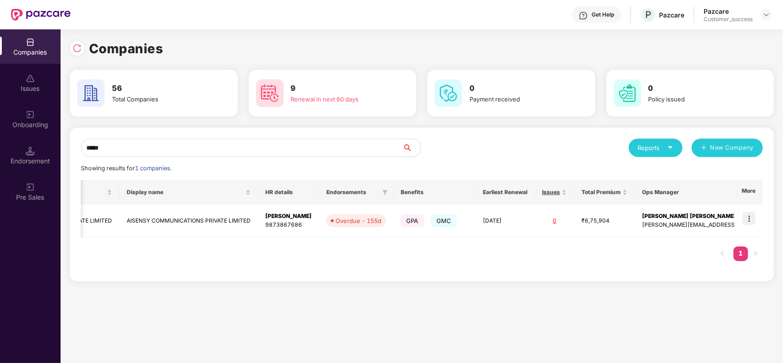
click at [223, 152] on input "*****" at bounding box center [242, 148] width 322 height 18
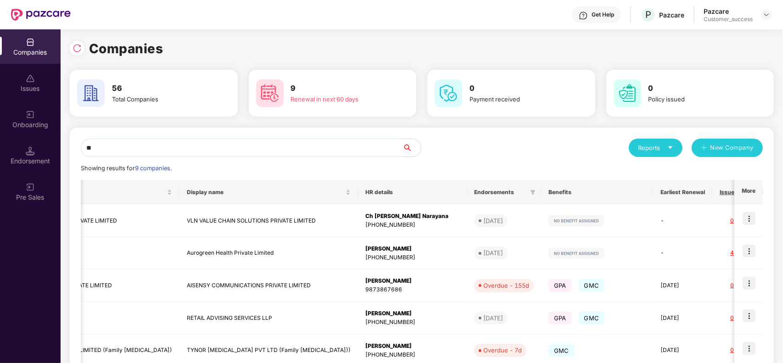
type input "*"
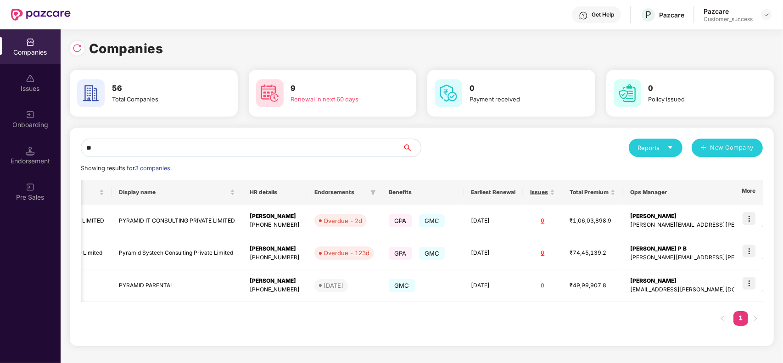
scroll to position [0, 99]
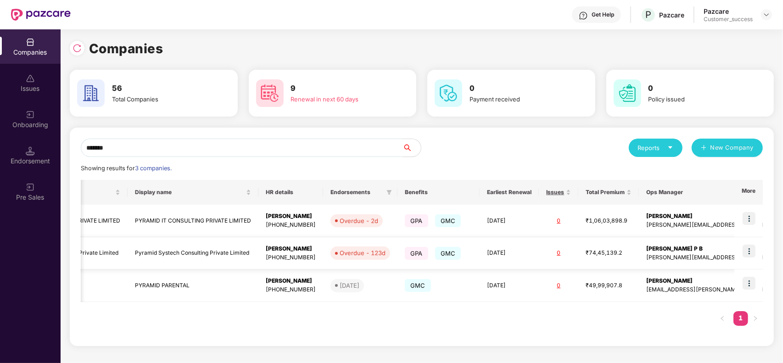
type input "*******"
click at [182, 253] on td "Pyramid Systech Consulting Private Limited" at bounding box center [193, 253] width 131 height 33
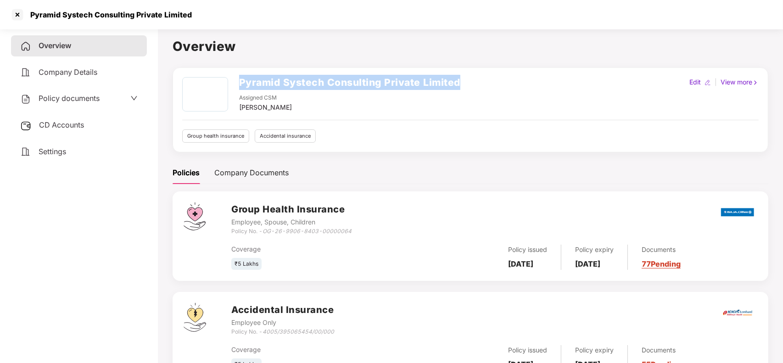
drag, startPoint x: 239, startPoint y: 82, endPoint x: 468, endPoint y: 69, distance: 229.3
click at [468, 69] on div "Pyramid Systech Consulting Private Limited Assigned CSM Harshal Bedi Edit | Vie…" at bounding box center [469, 109] width 595 height 85
copy h2 "Pyramid Systech Consulting Private Limited"
